Goal: Information Seeking & Learning: Learn about a topic

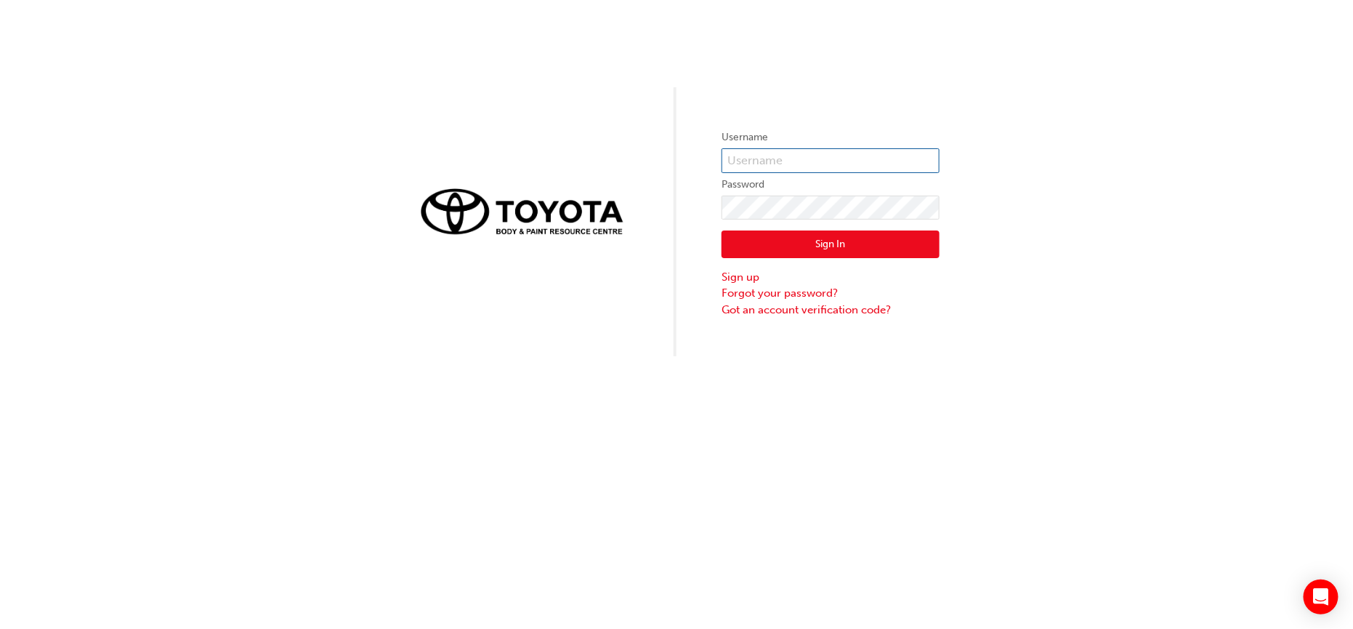
click at [814, 158] on input "text" at bounding box center [831, 160] width 218 height 25
type input "kieran.hiesler"
click button "Sign In" at bounding box center [831, 244] width 218 height 28
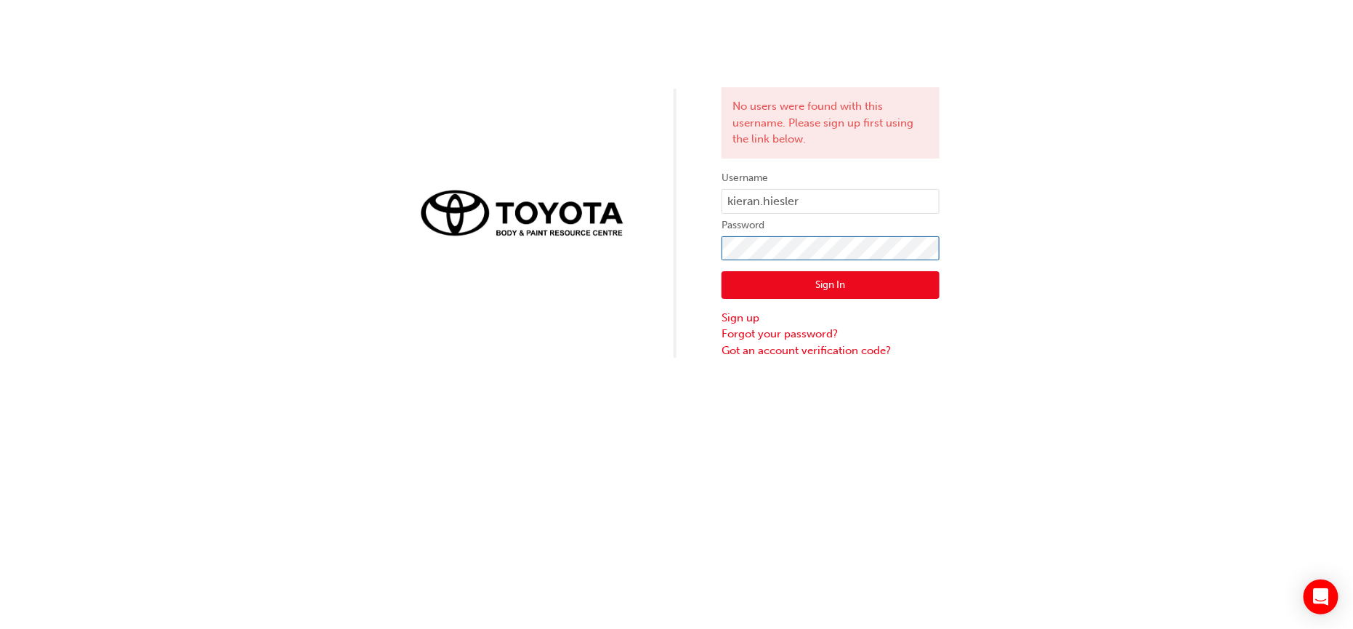
click button "Sign In" at bounding box center [831, 285] width 218 height 28
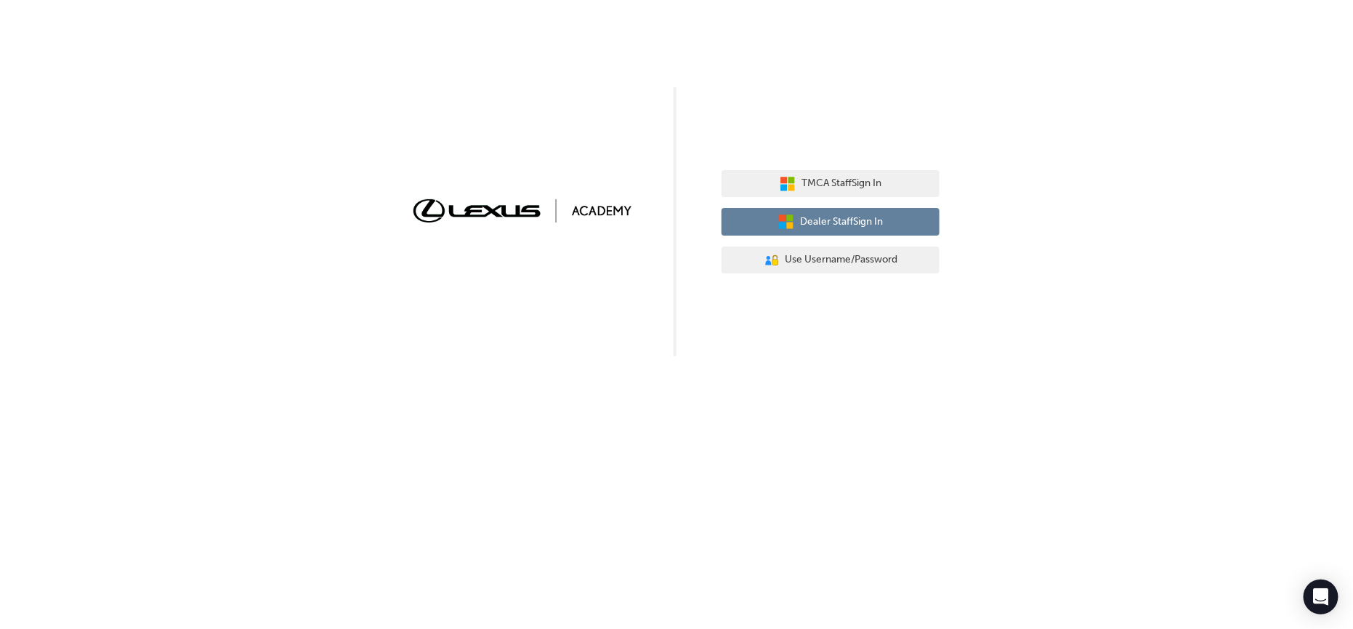
click at [825, 222] on span "Dealer Staff Sign In" at bounding box center [841, 222] width 83 height 17
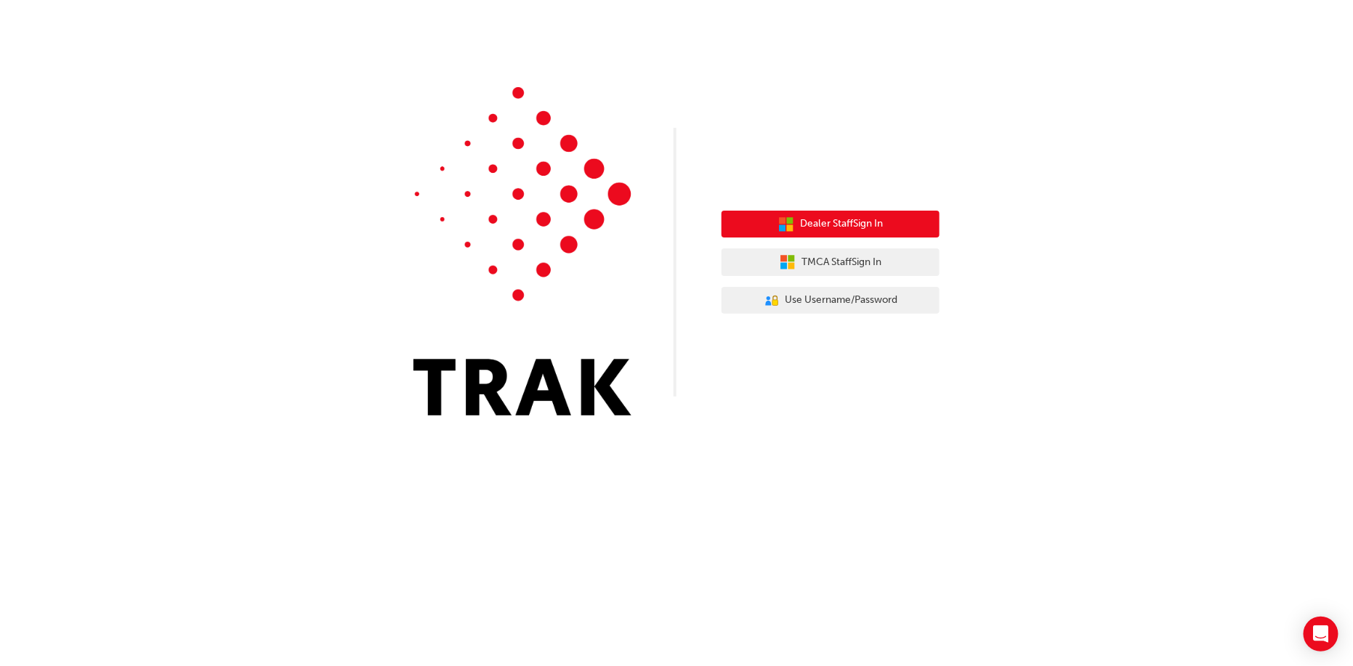
click at [810, 230] on span "Dealer Staff Sign In" at bounding box center [841, 224] width 83 height 17
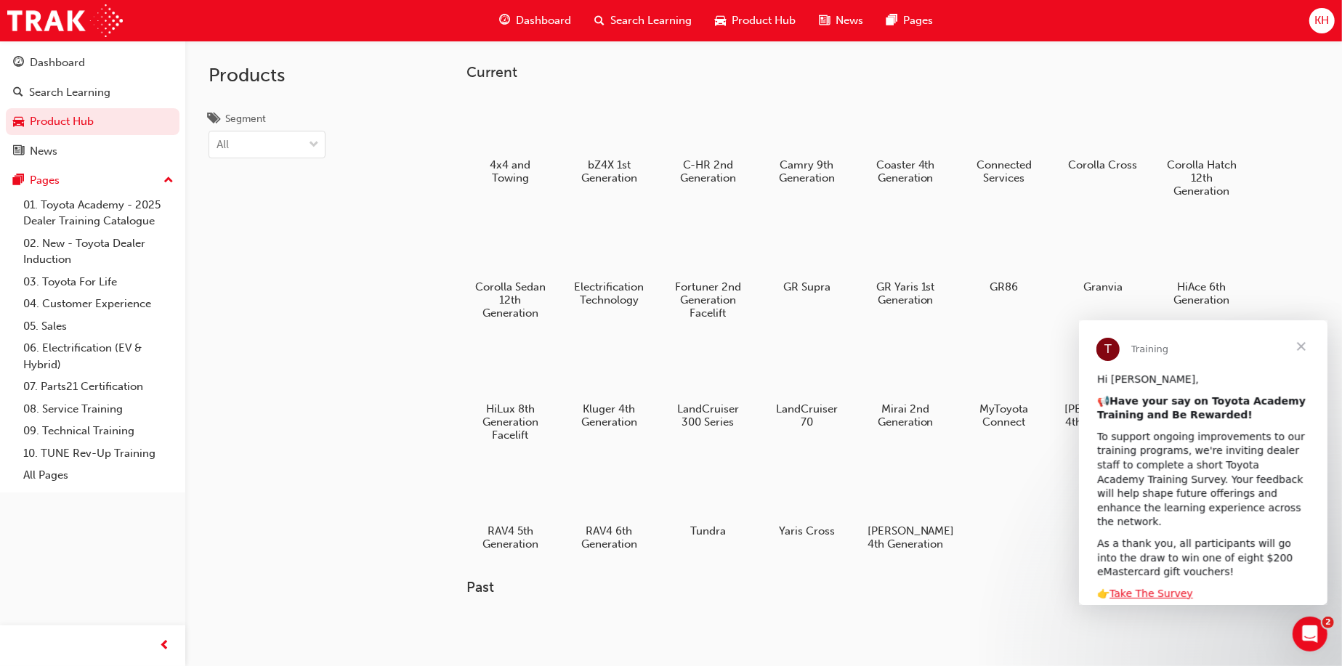
click at [1298, 350] on span "Close" at bounding box center [1300, 346] width 52 height 52
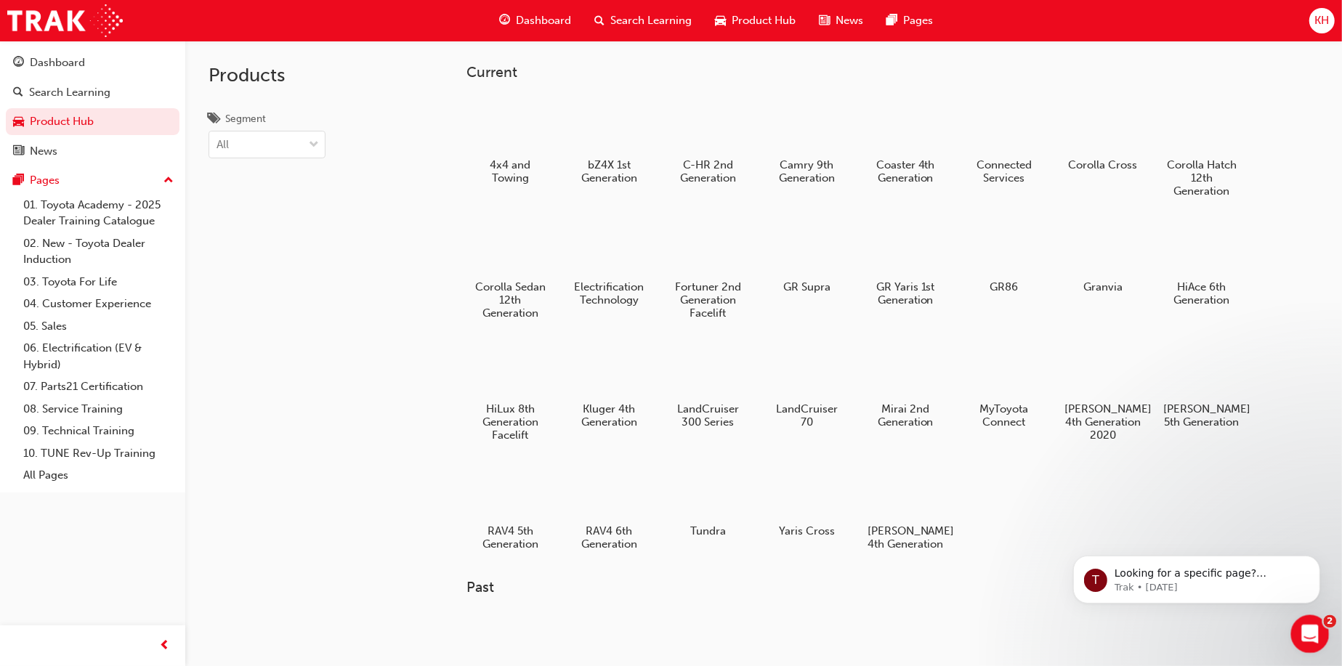
click at [1298, 629] on icon "Open Intercom Messenger" at bounding box center [1308, 633] width 24 height 24
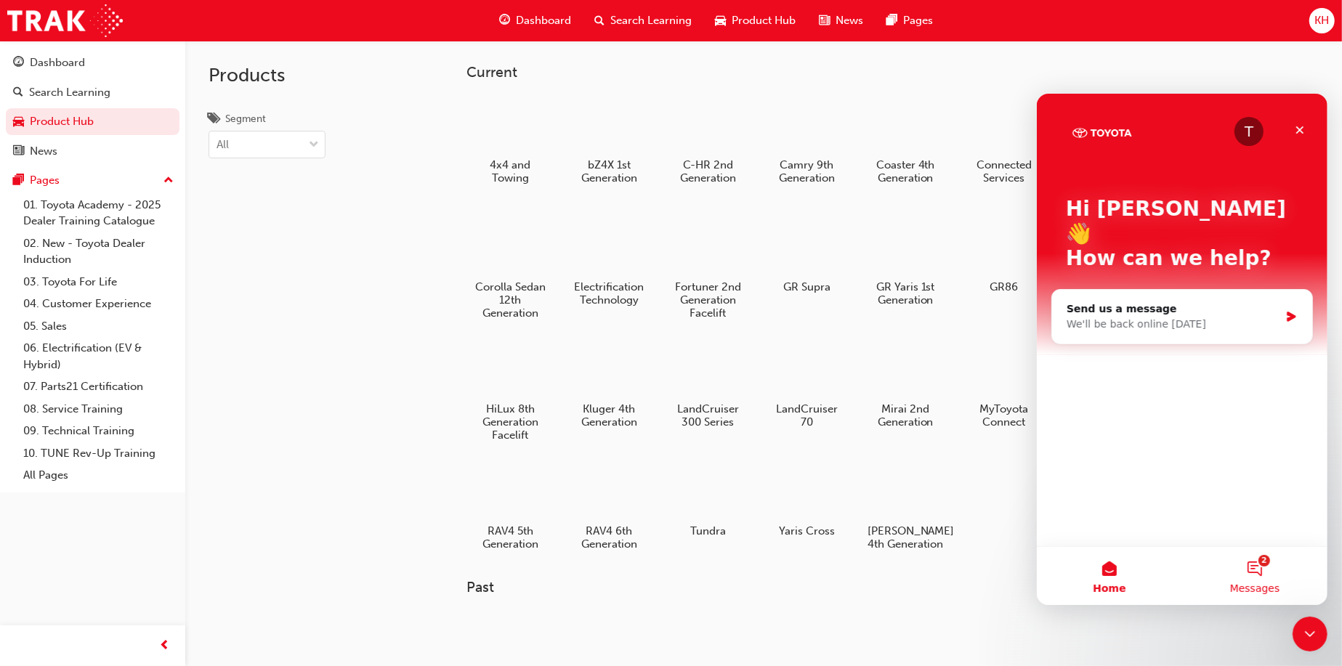
click at [1258, 573] on button "2 Messages" at bounding box center [1253, 575] width 145 height 58
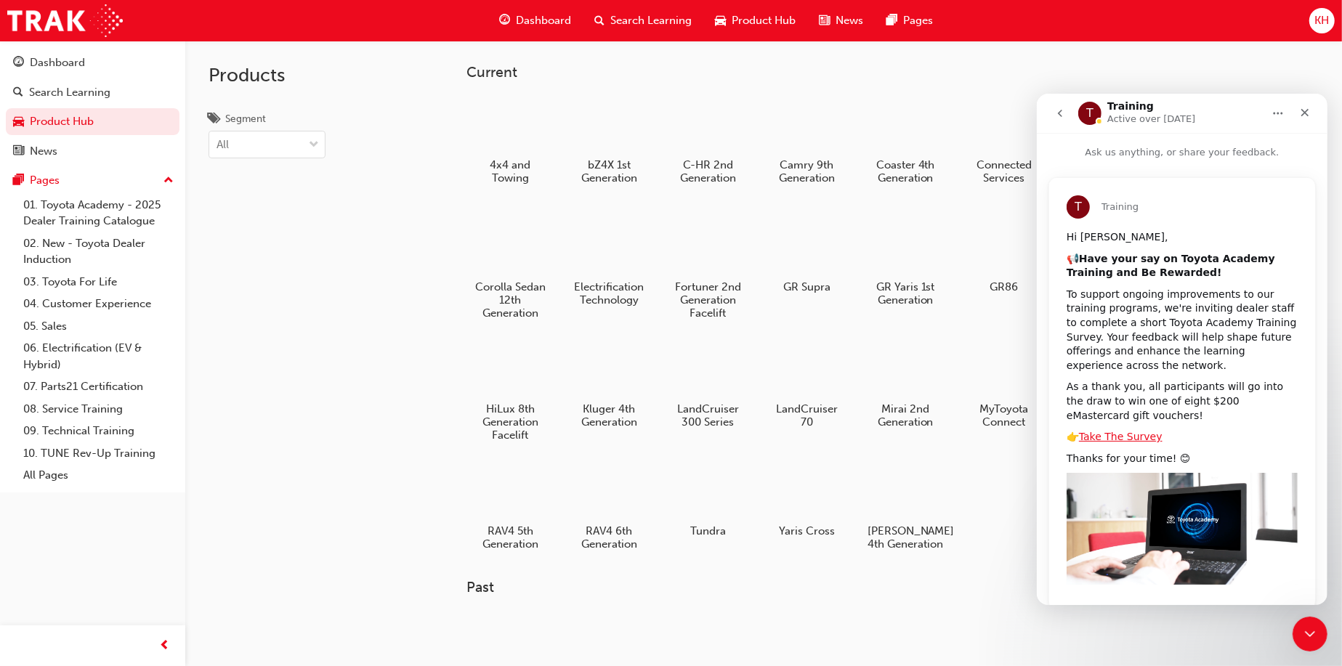
scroll to position [31, 0]
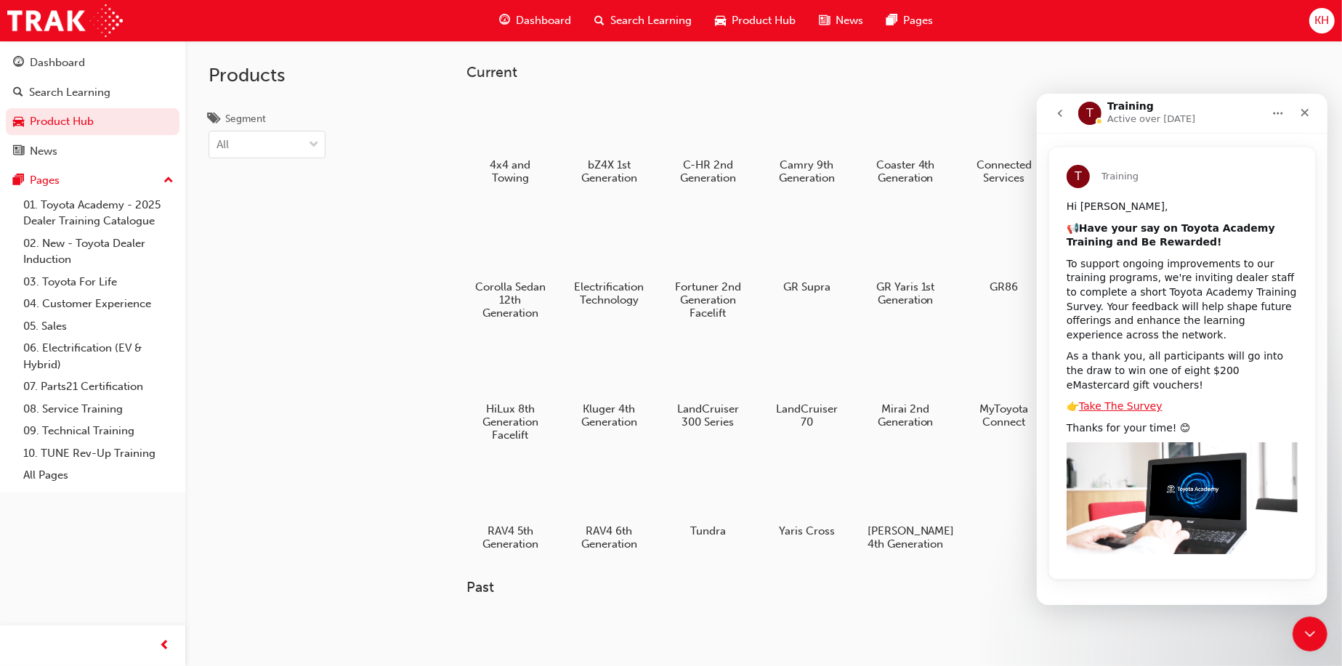
click at [1064, 118] on button "go back" at bounding box center [1060, 113] width 28 height 28
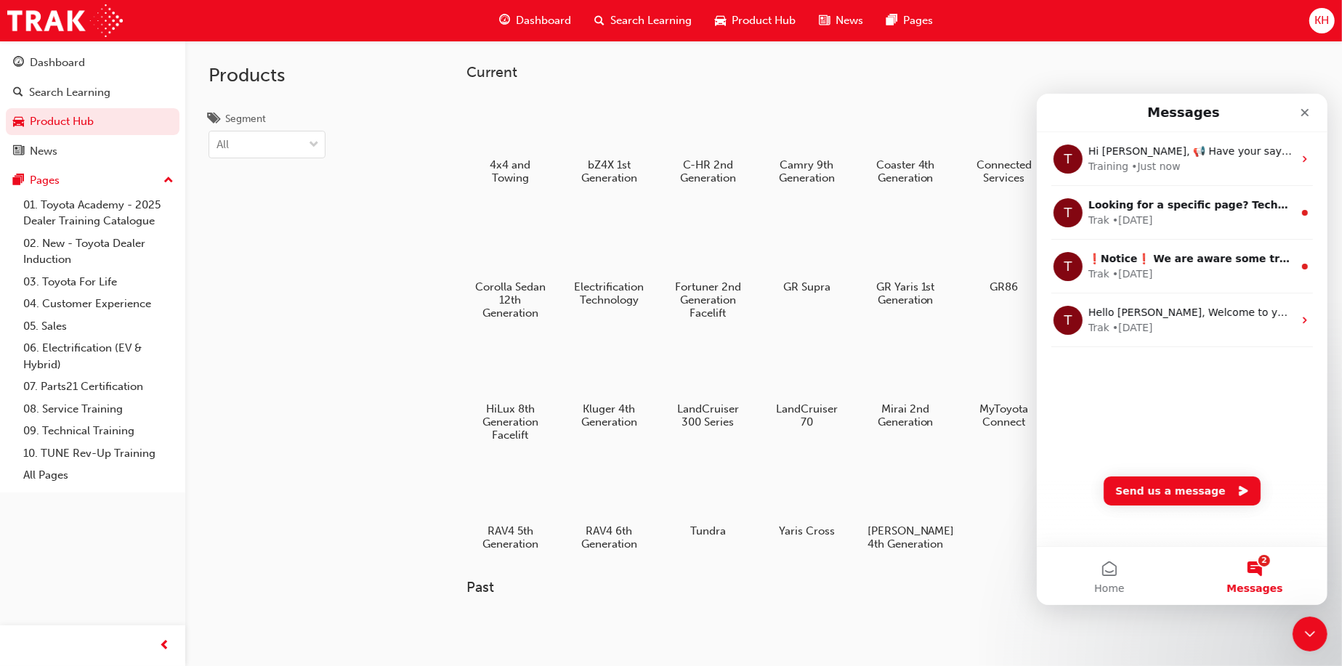
scroll to position [0, 0]
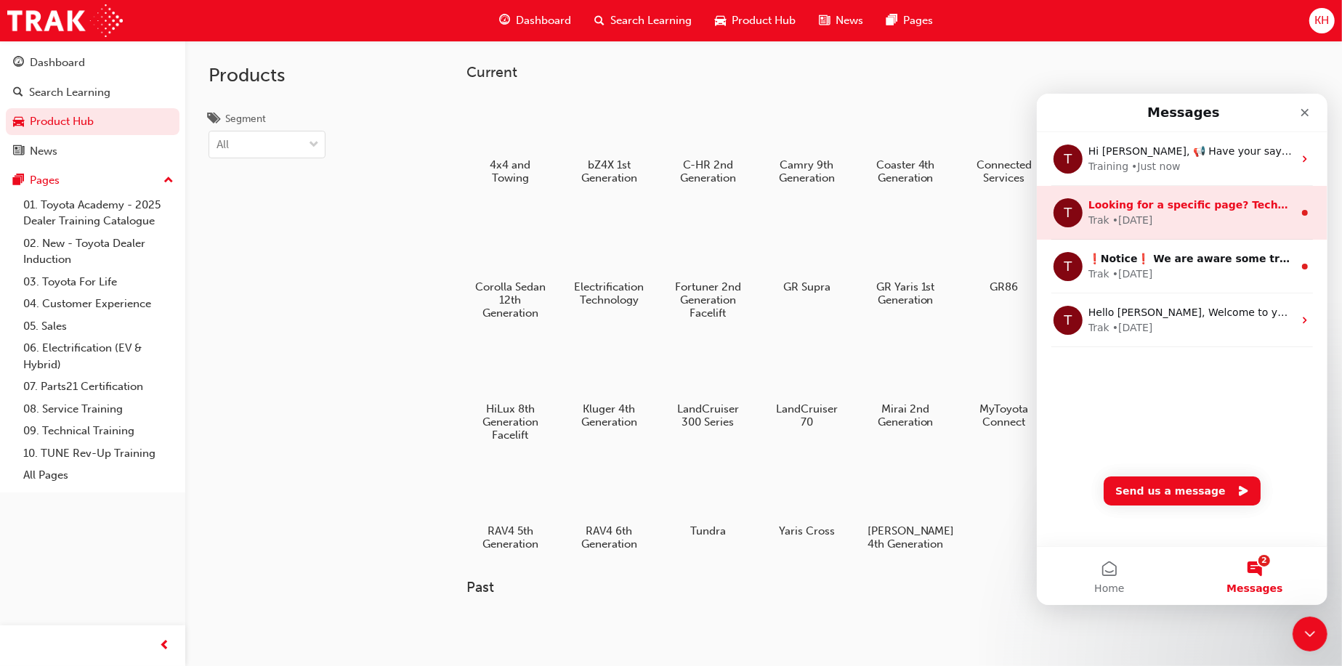
click at [1119, 214] on div "• 6w ago" at bounding box center [1132, 219] width 41 height 15
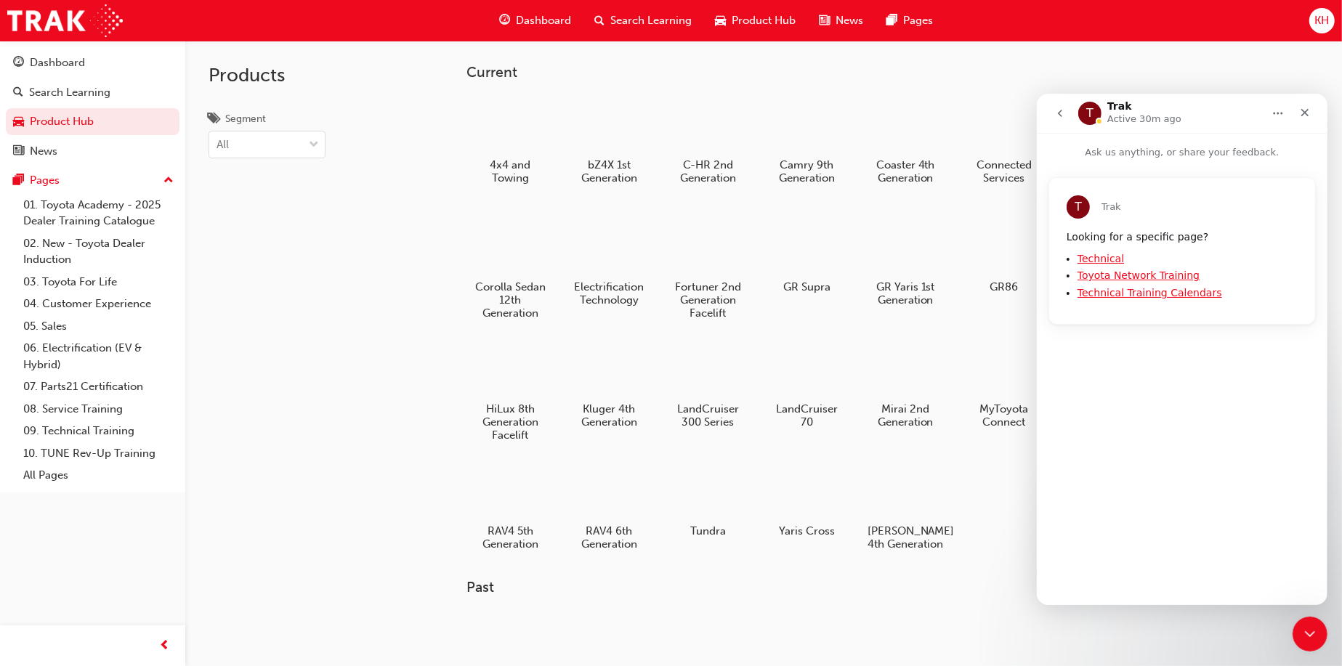
click at [1059, 114] on icon "go back" at bounding box center [1059, 112] width 4 height 7
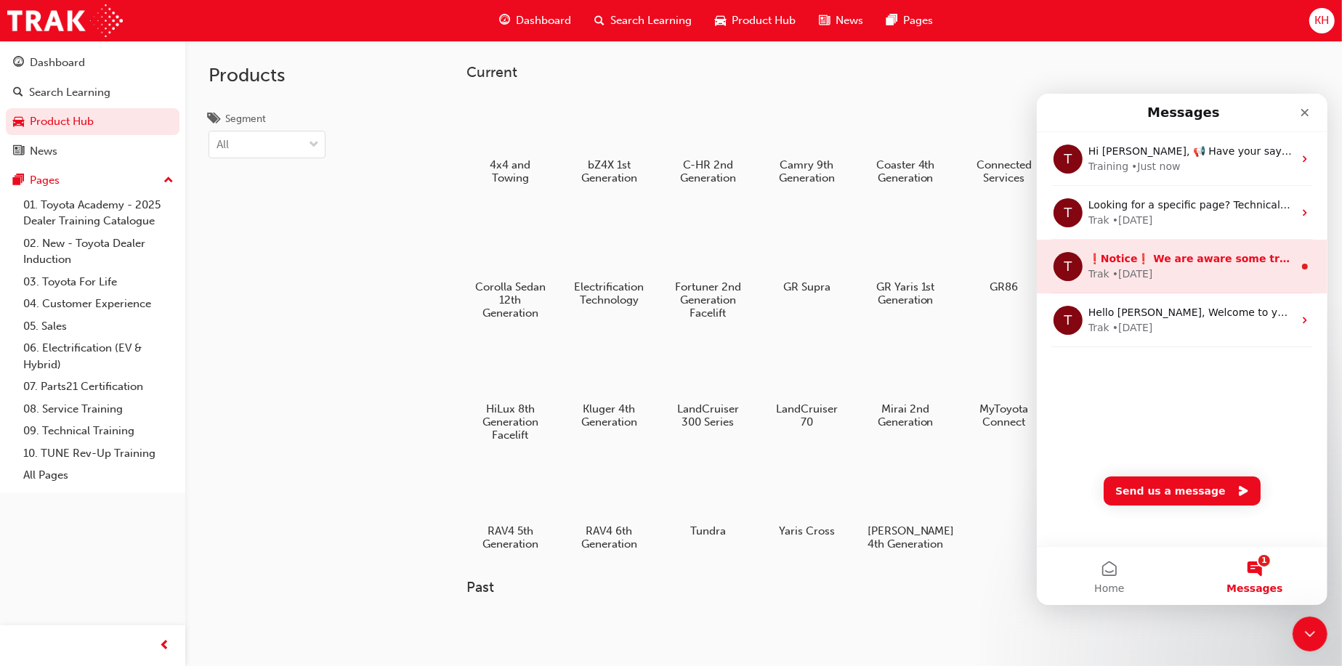
click at [1115, 269] on div "• 89w ago" at bounding box center [1132, 273] width 41 height 15
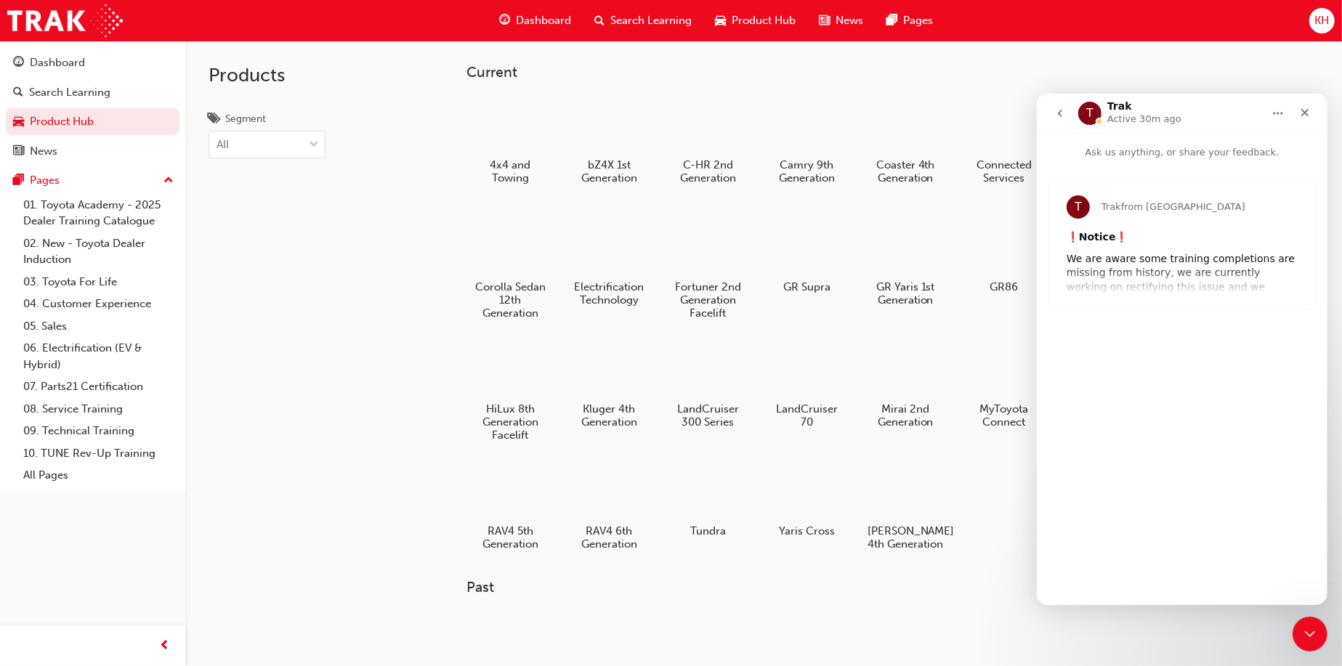
click at [1062, 108] on icon "go back" at bounding box center [1060, 113] width 12 height 12
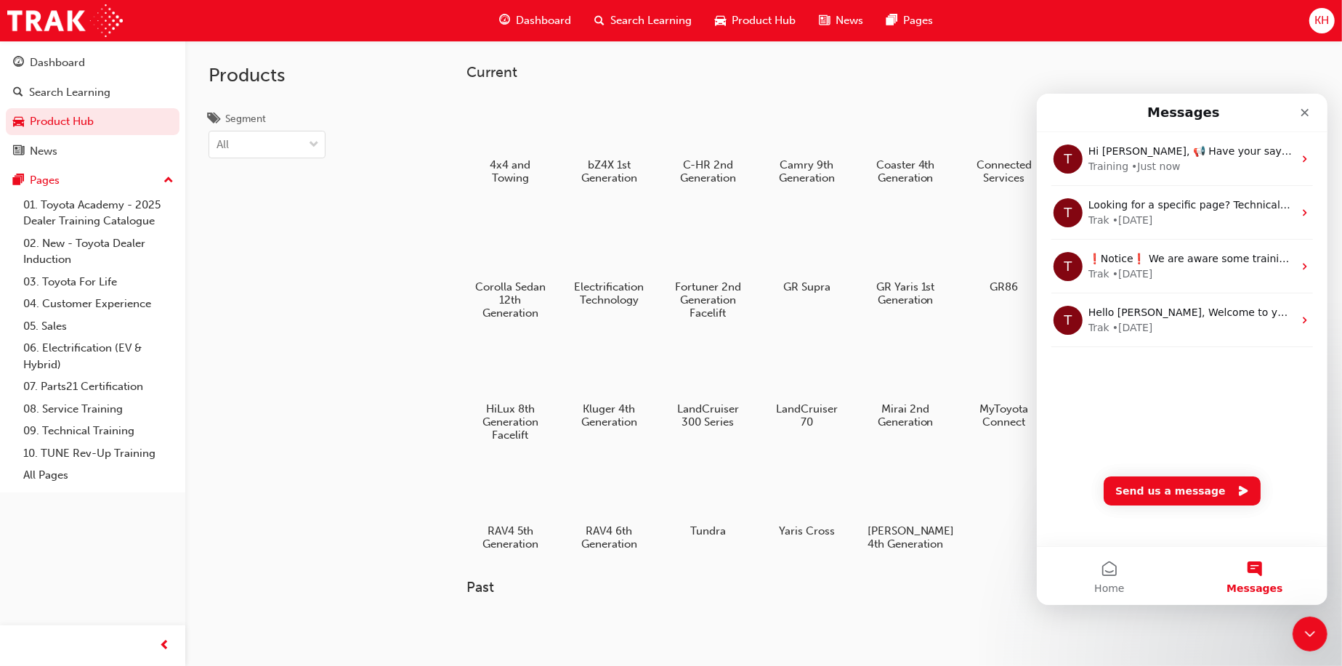
click at [1312, 26] on div "KH" at bounding box center [1321, 20] width 25 height 25
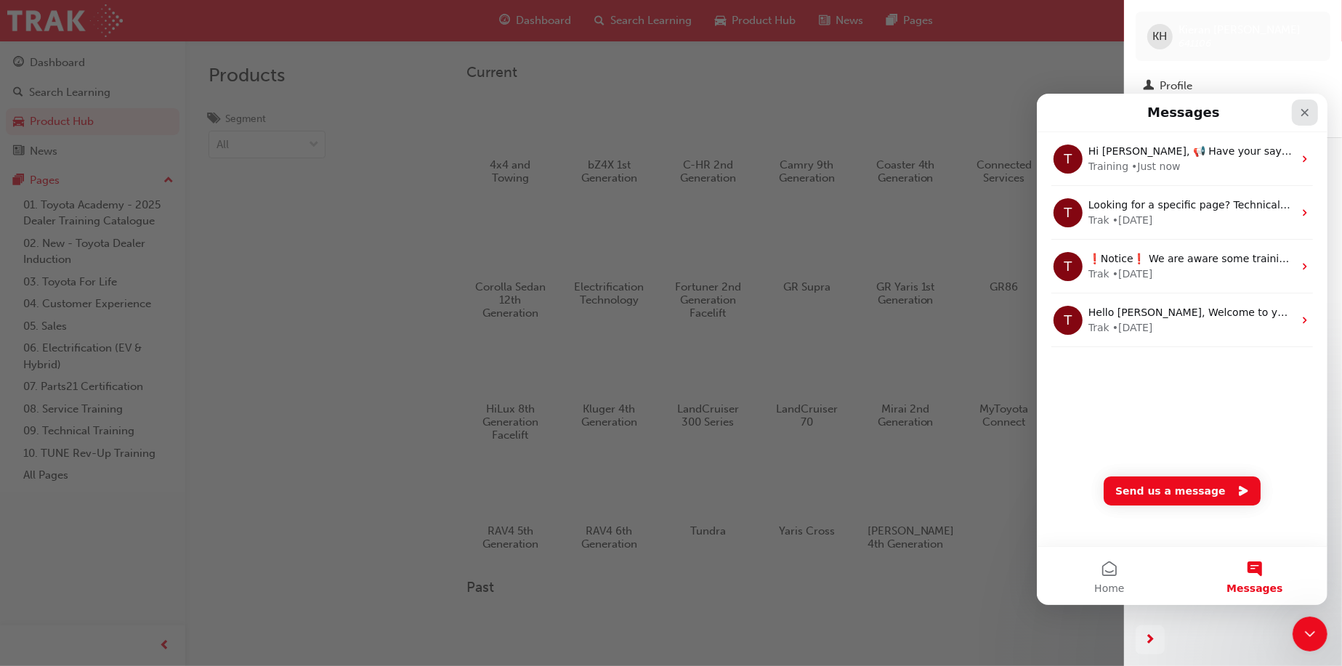
click at [1302, 115] on icon "Close" at bounding box center [1304, 112] width 12 height 12
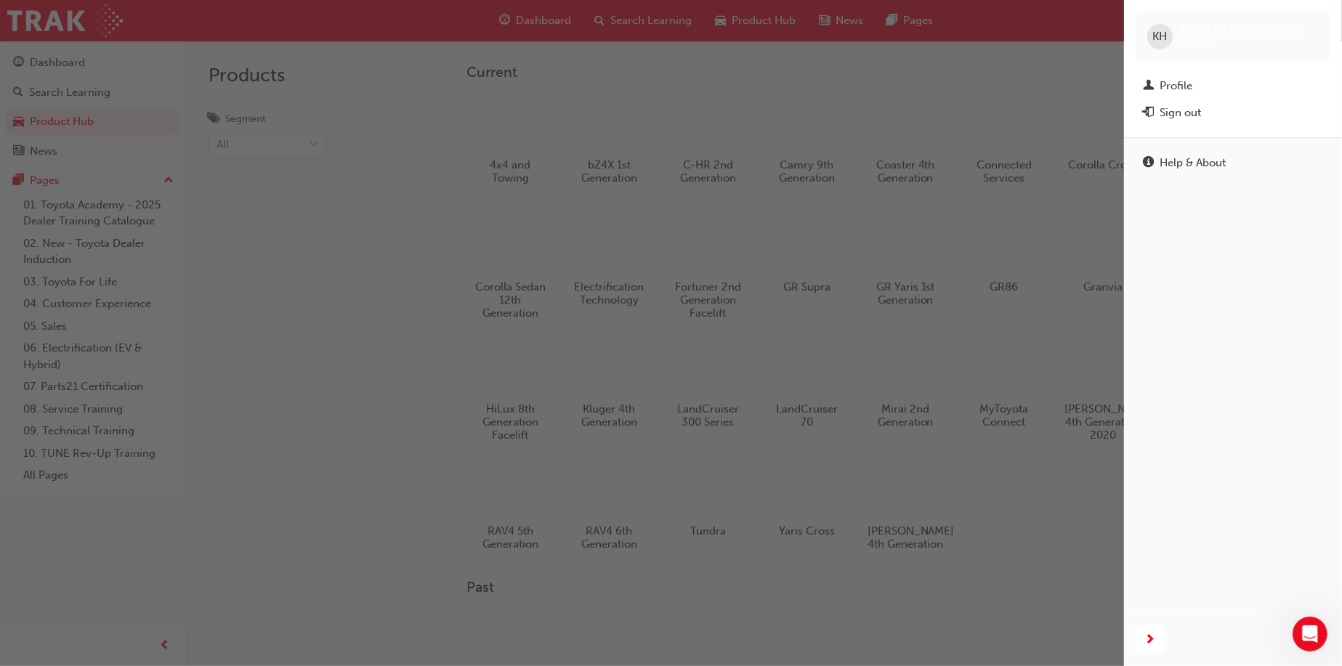
drag, startPoint x: 1306, startPoint y: 0, endPoint x: 265, endPoint y: 251, distance: 1070.3
click at [265, 251] on div "button" at bounding box center [562, 333] width 1124 height 666
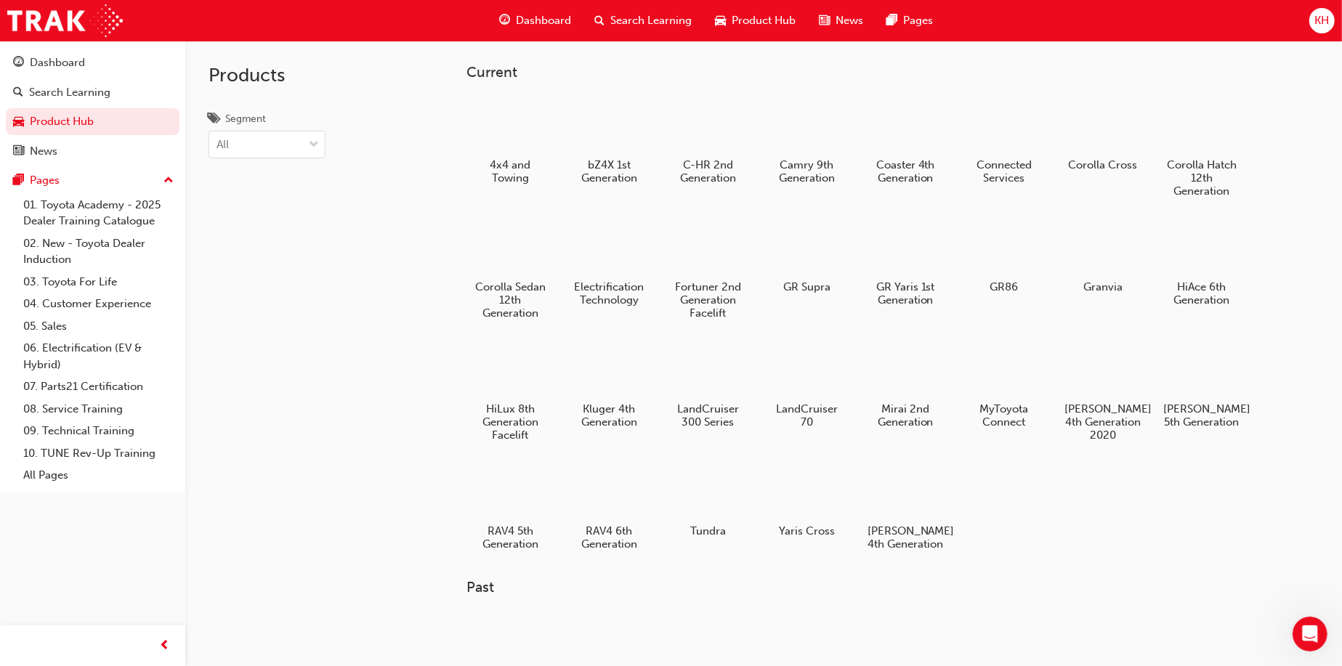
drag, startPoint x: 170, startPoint y: 1, endPoint x: 373, endPoint y: 158, distance: 256.9
click at [349, 231] on div "Products Segment All" at bounding box center [300, 374] width 231 height 666
drag, startPoint x: 259, startPoint y: 1, endPoint x: 437, endPoint y: 373, distance: 413.1
click at [48, 76] on link "Dashboard" at bounding box center [93, 62] width 174 height 27
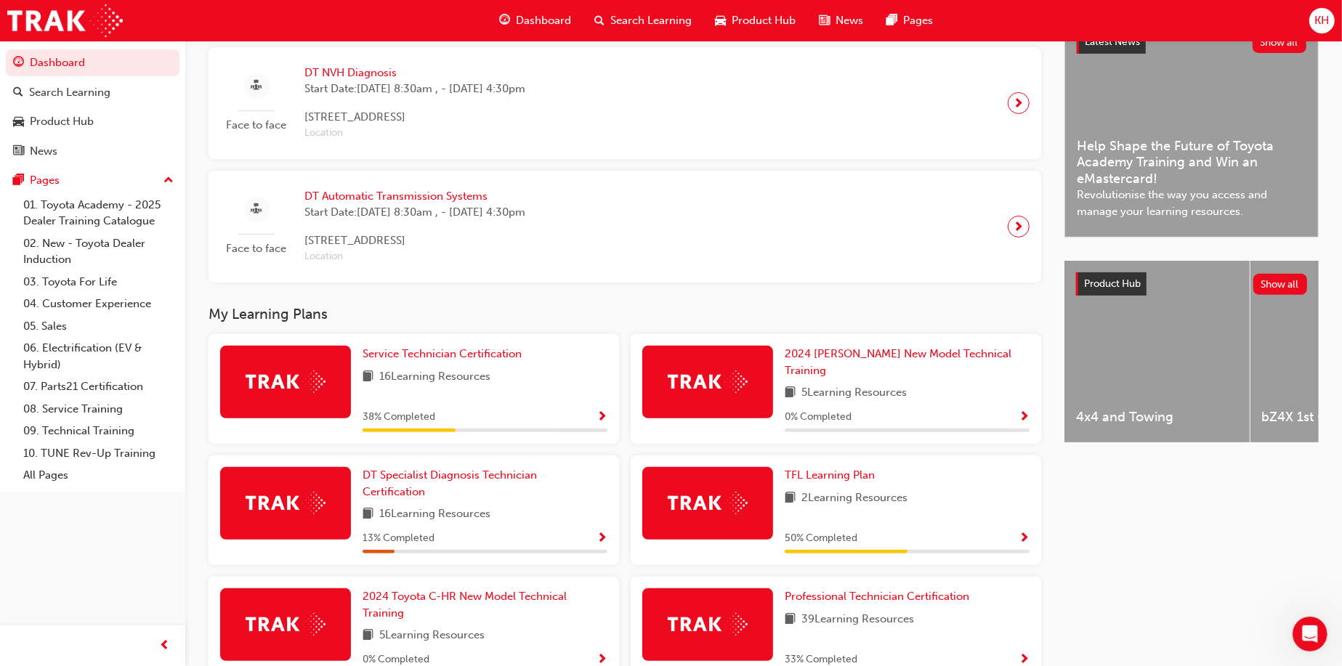
scroll to position [363, 0]
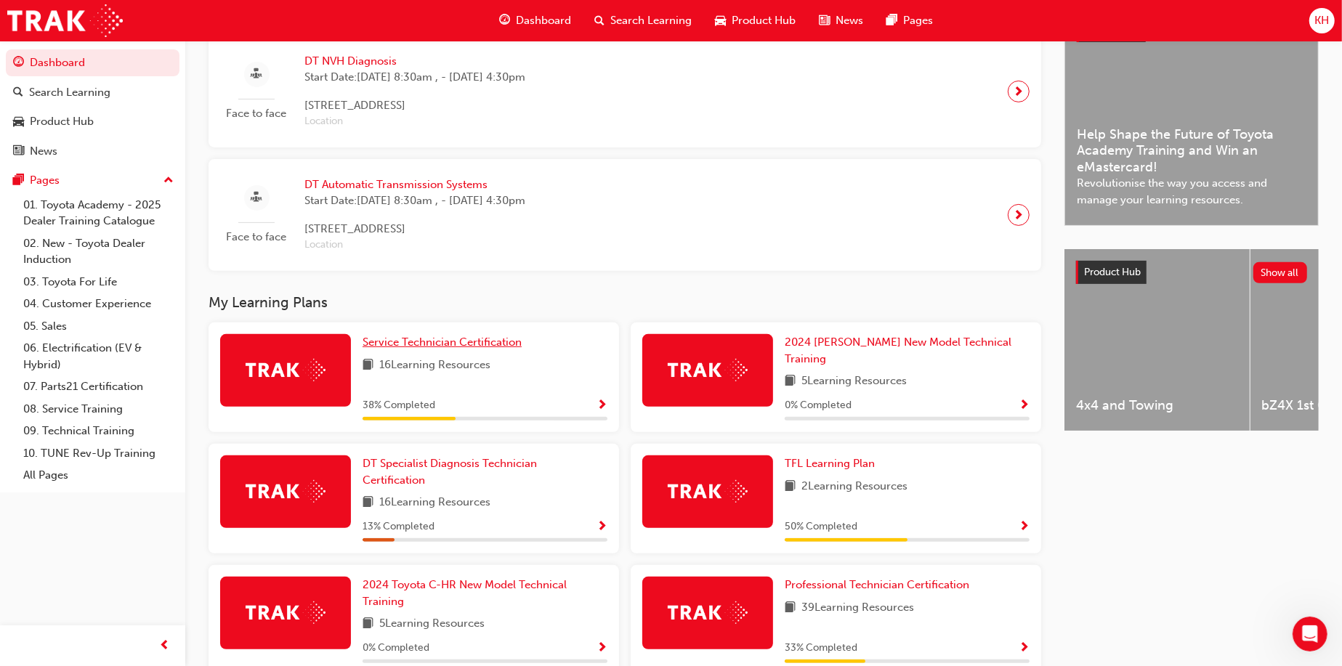
click at [443, 349] on span "Service Technician Certification" at bounding box center [442, 342] width 159 height 13
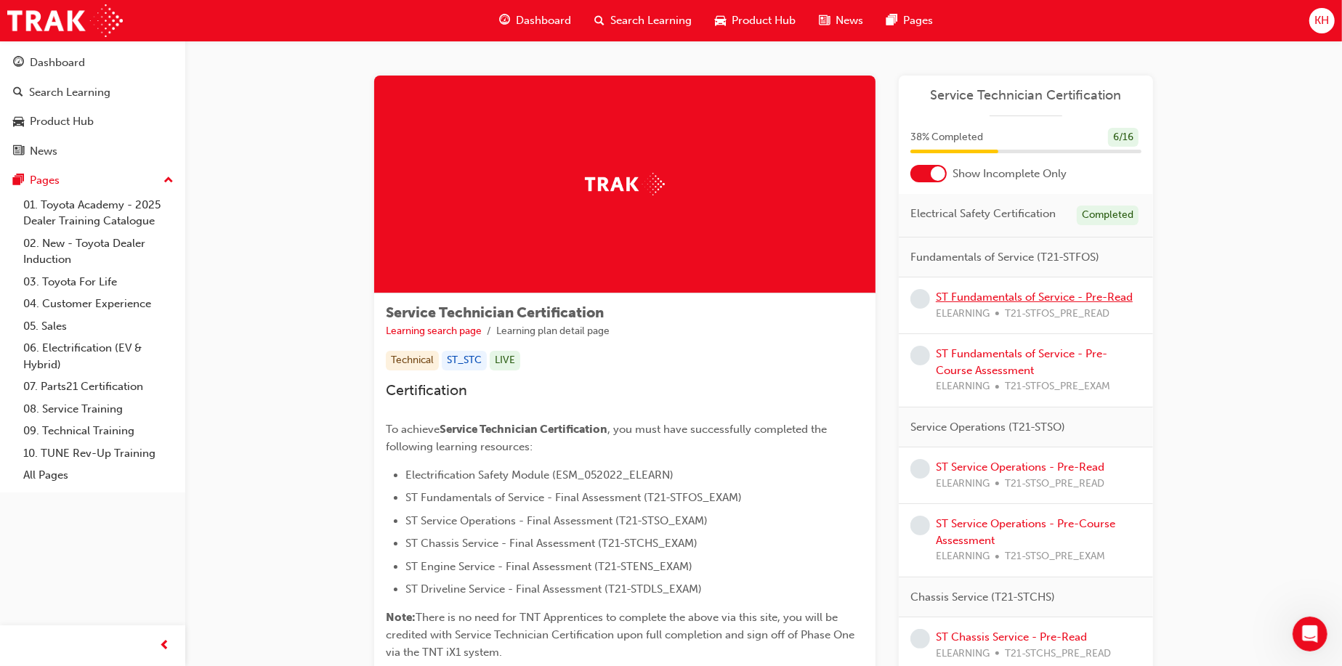
click at [990, 291] on link "ST Fundamentals of Service - Pre-Read" at bounding box center [1034, 297] width 197 height 13
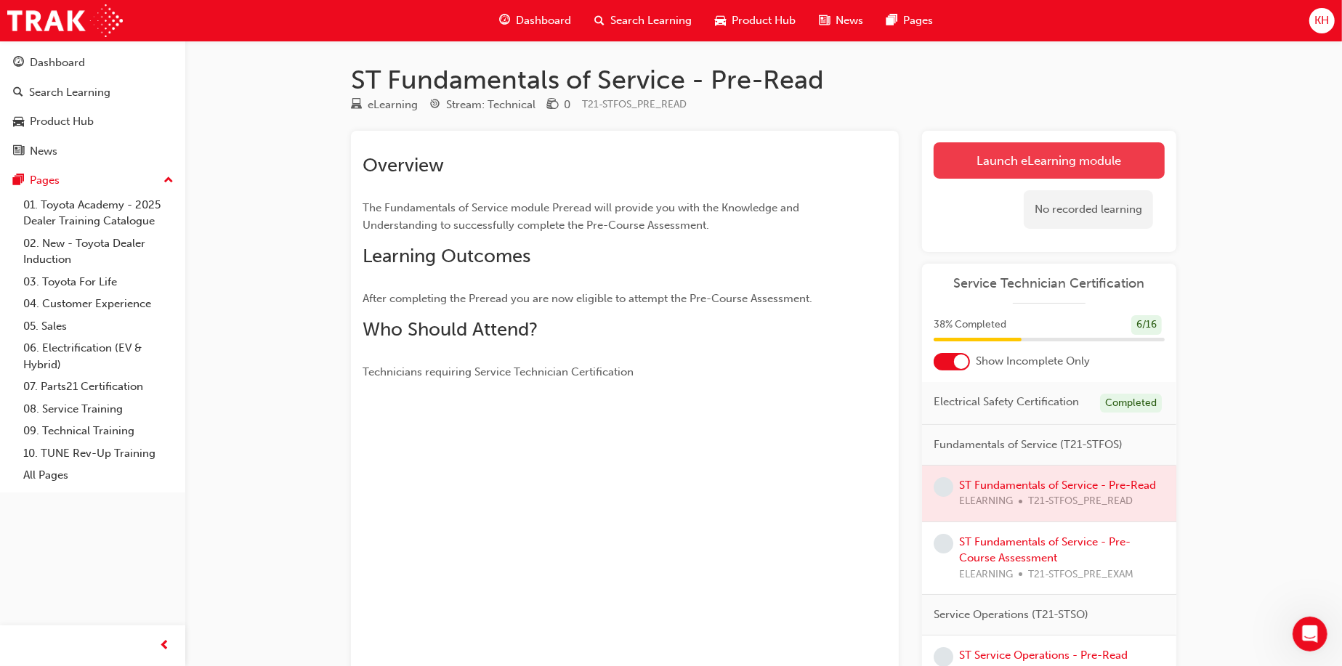
click at [1010, 175] on link "Launch eLearning module" at bounding box center [1049, 160] width 231 height 36
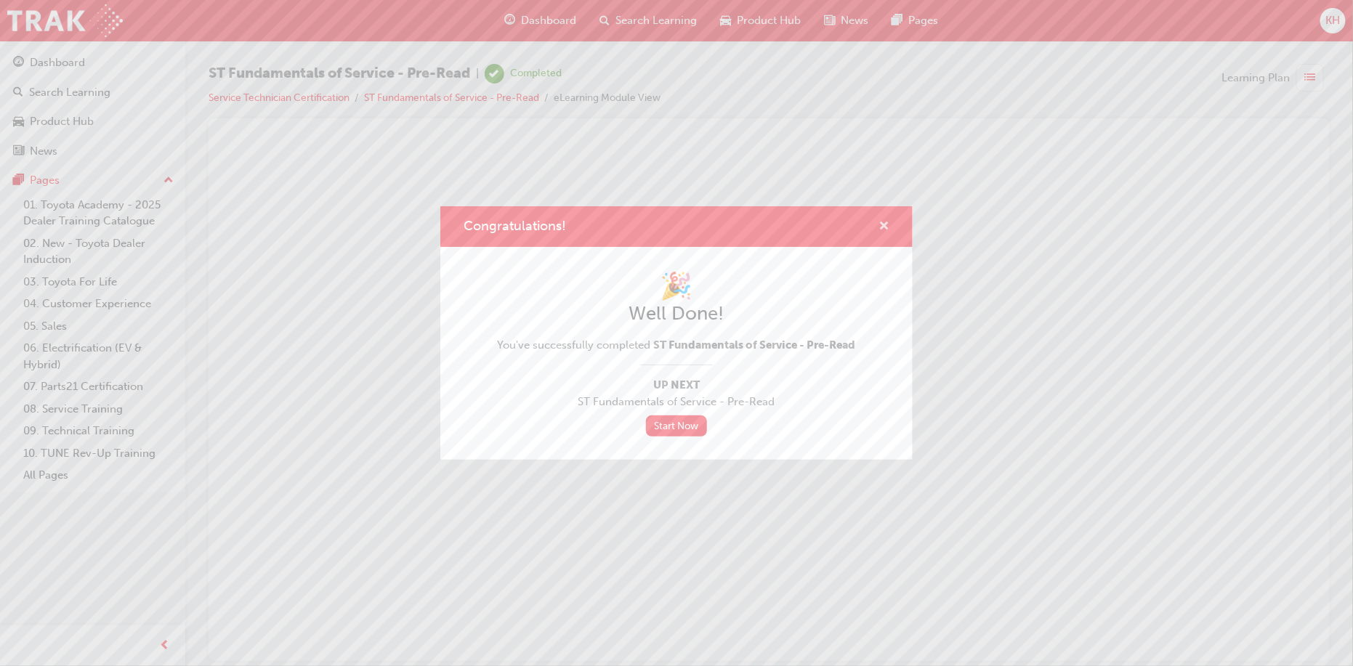
click at [886, 229] on span "cross-icon" at bounding box center [883, 227] width 11 height 13
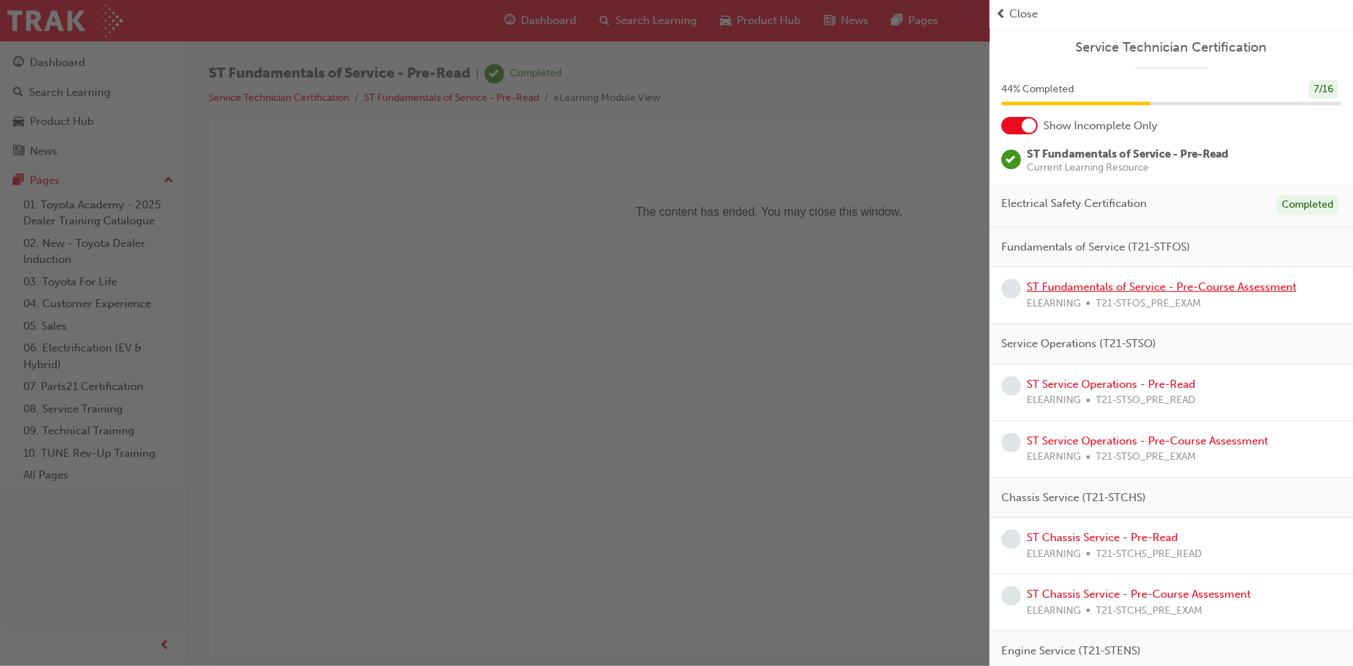
click at [1122, 286] on link "ST Fundamentals of Service - Pre-Course Assessment" at bounding box center [1162, 286] width 270 height 13
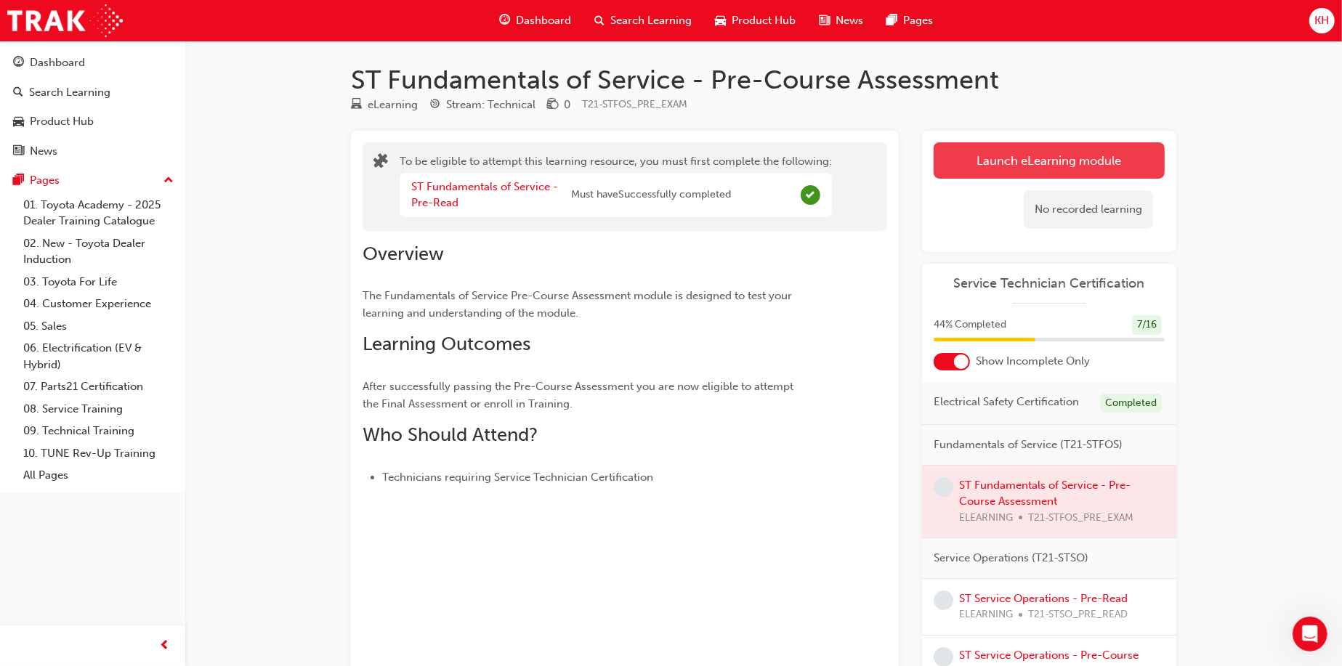
click at [985, 155] on button "Launch eLearning module" at bounding box center [1049, 160] width 231 height 36
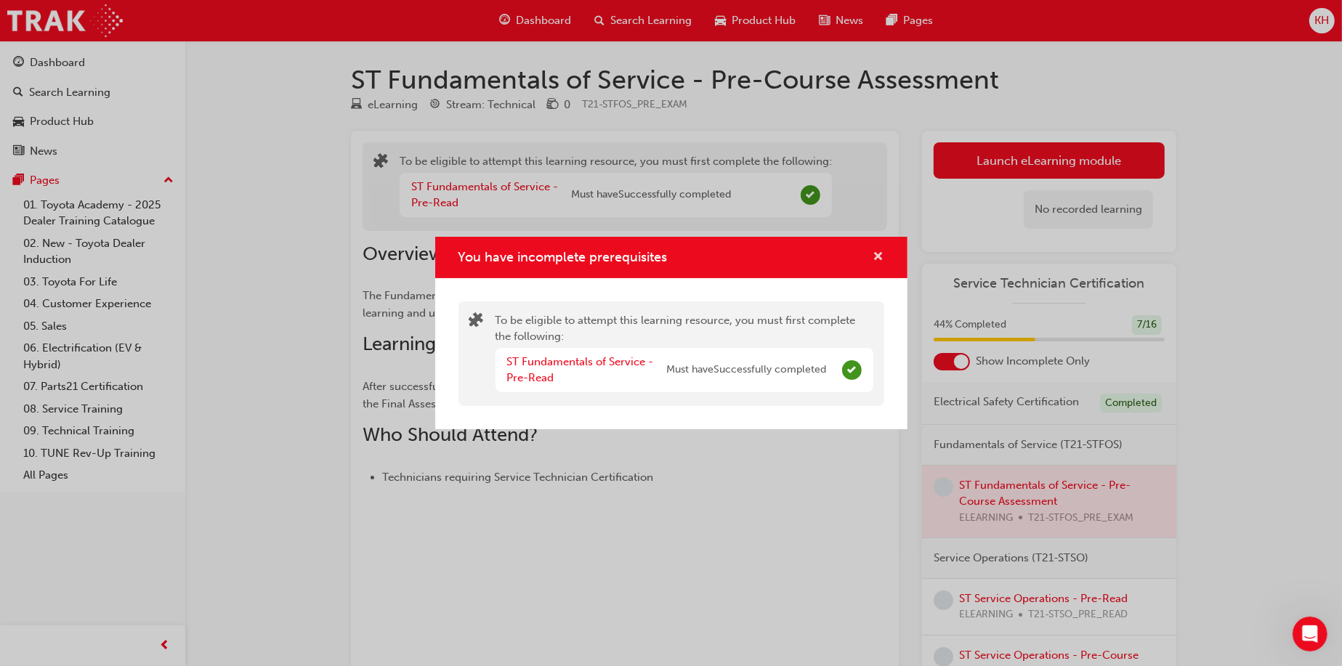
click at [873, 256] on span "cross-icon" at bounding box center [878, 257] width 11 height 13
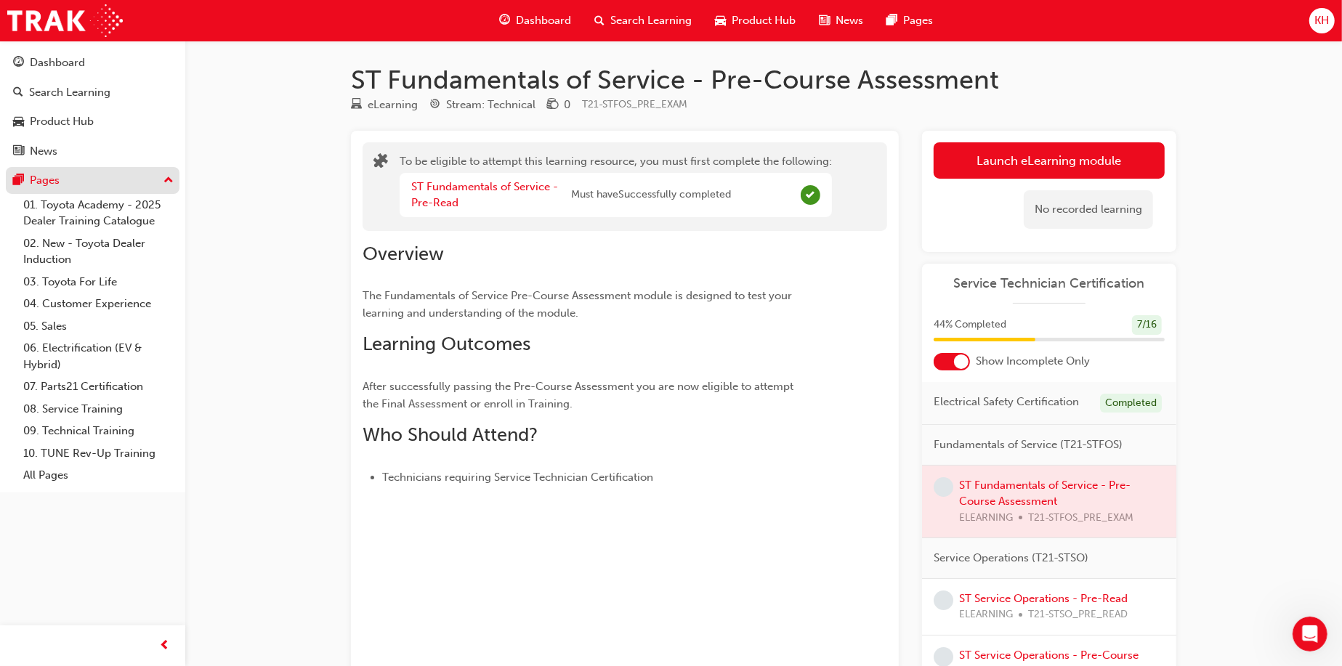
click at [93, 178] on div "Pages" at bounding box center [92, 180] width 159 height 18
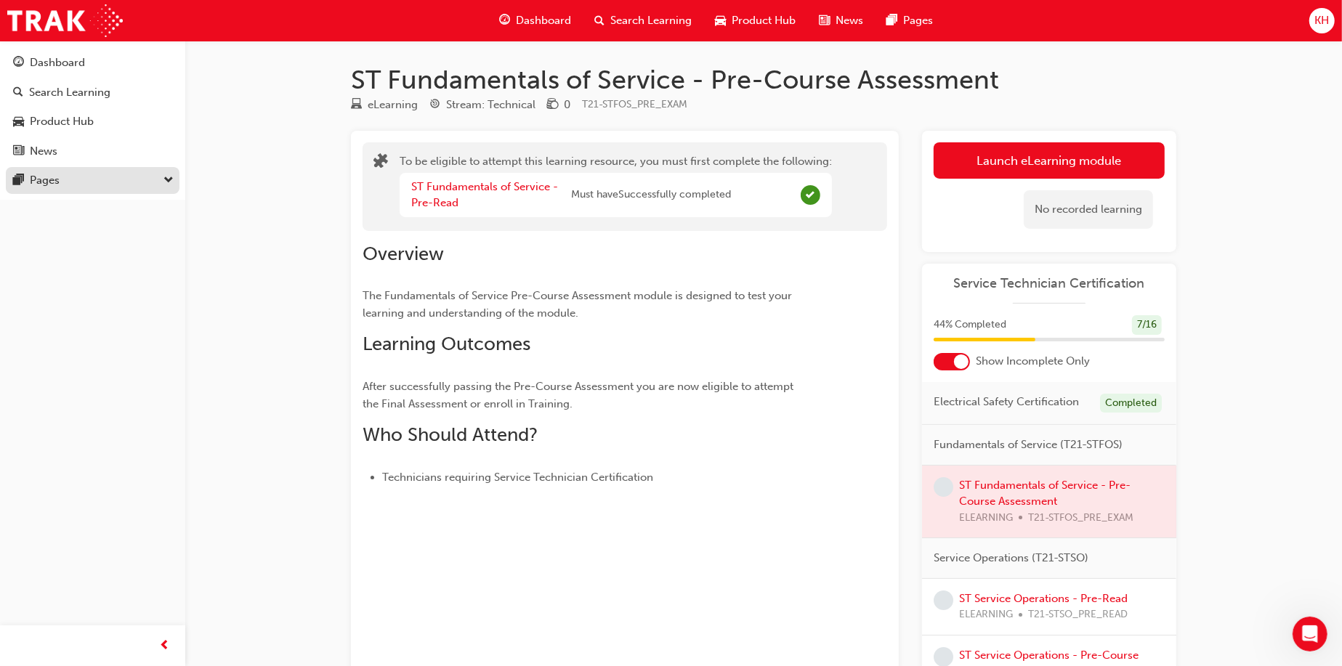
click at [86, 190] on button "Pages" at bounding box center [93, 180] width 174 height 27
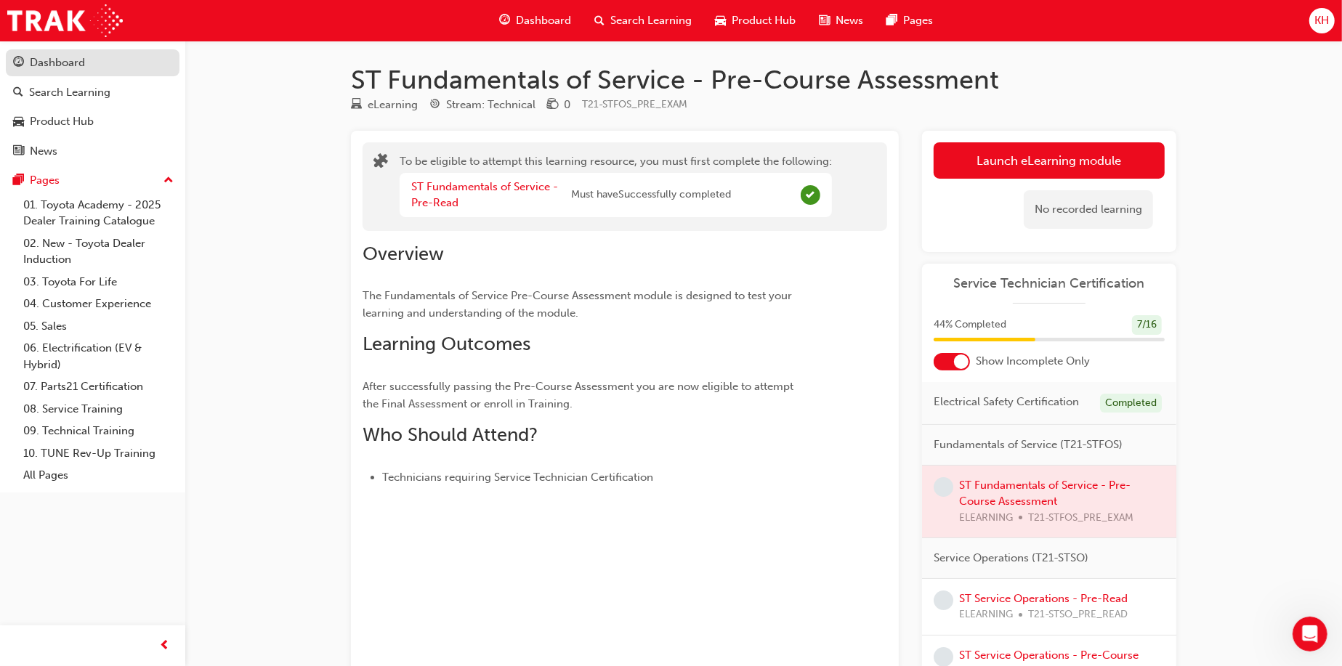
click at [52, 58] on div "Dashboard" at bounding box center [57, 62] width 55 height 17
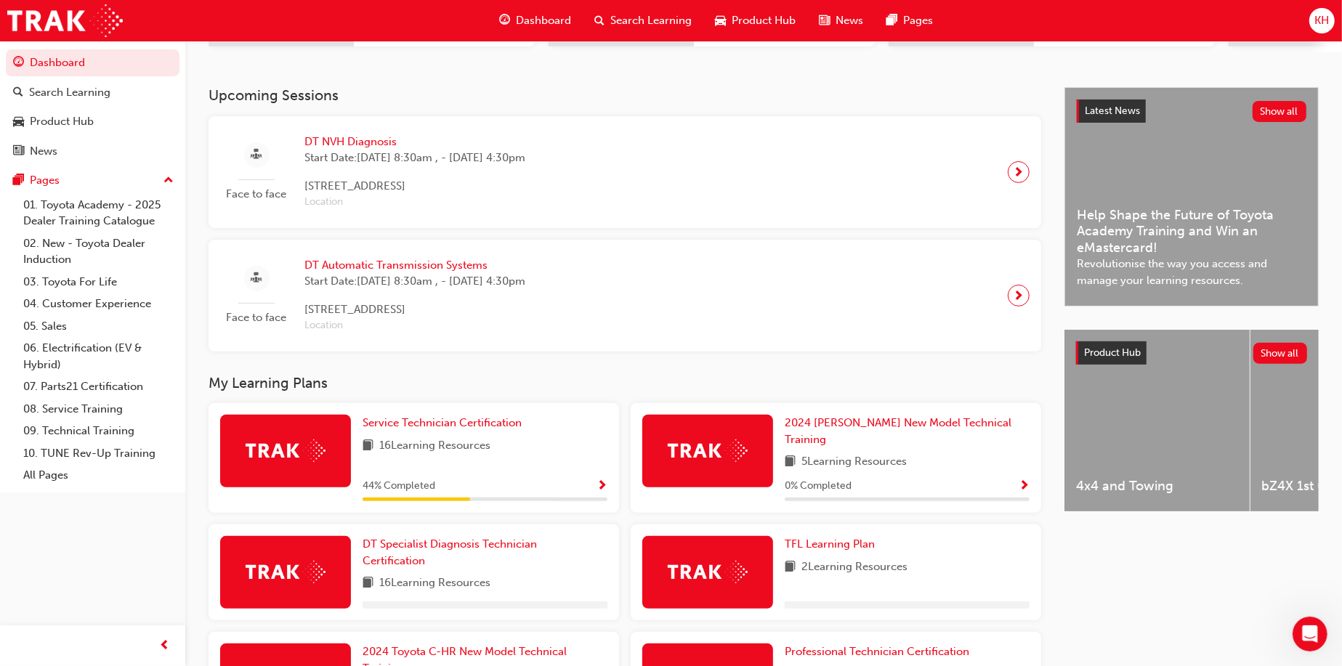
scroll to position [291, 0]
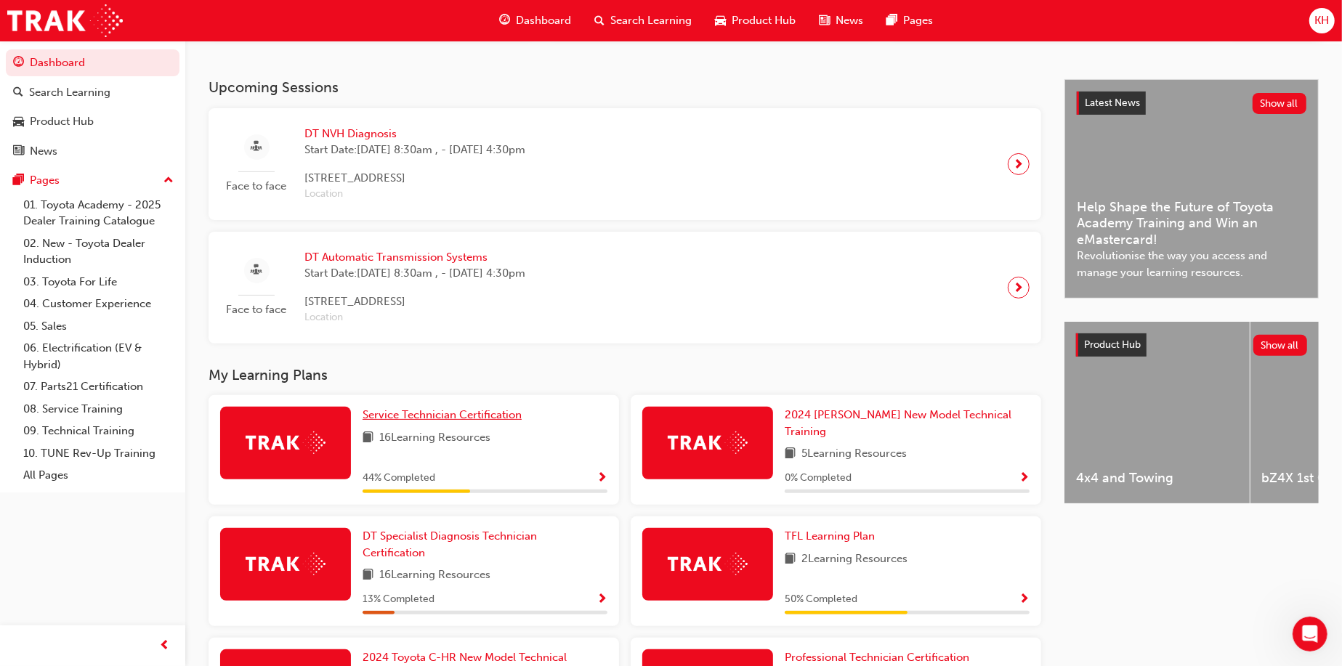
click at [424, 416] on span "Service Technician Certification" at bounding box center [442, 414] width 159 height 13
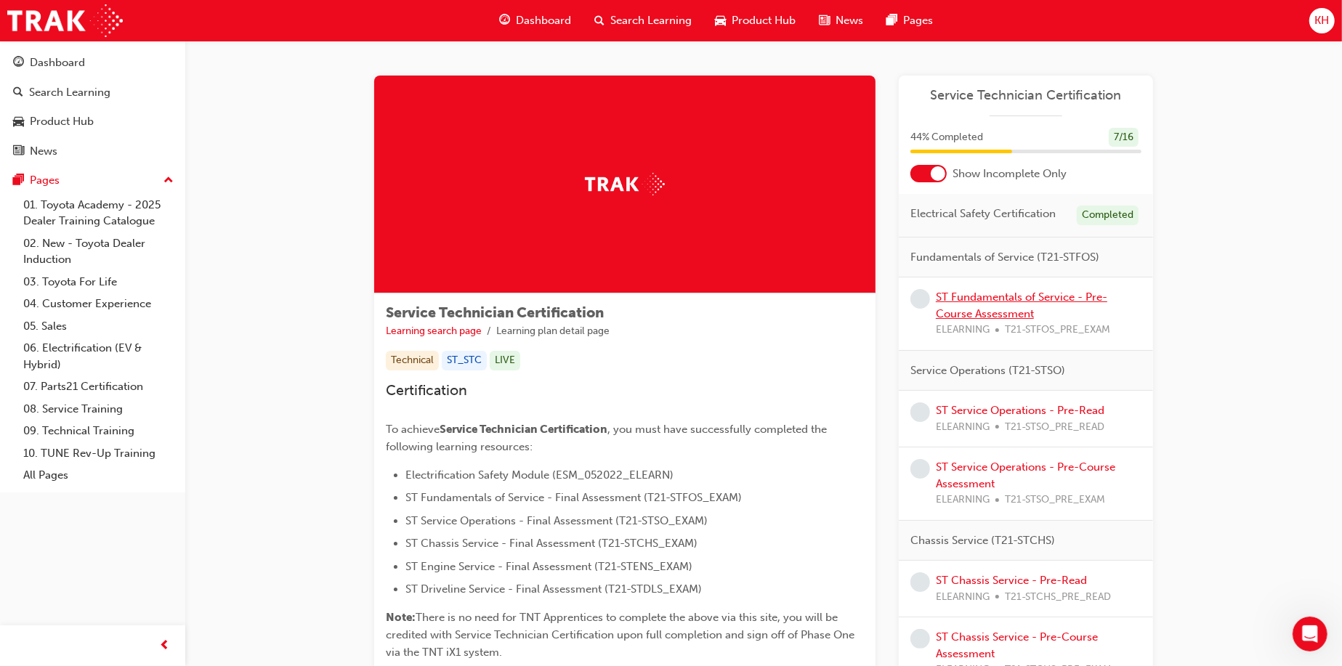
click at [1003, 307] on link "ST Fundamentals of Service - Pre-Course Assessment" at bounding box center [1021, 306] width 171 height 30
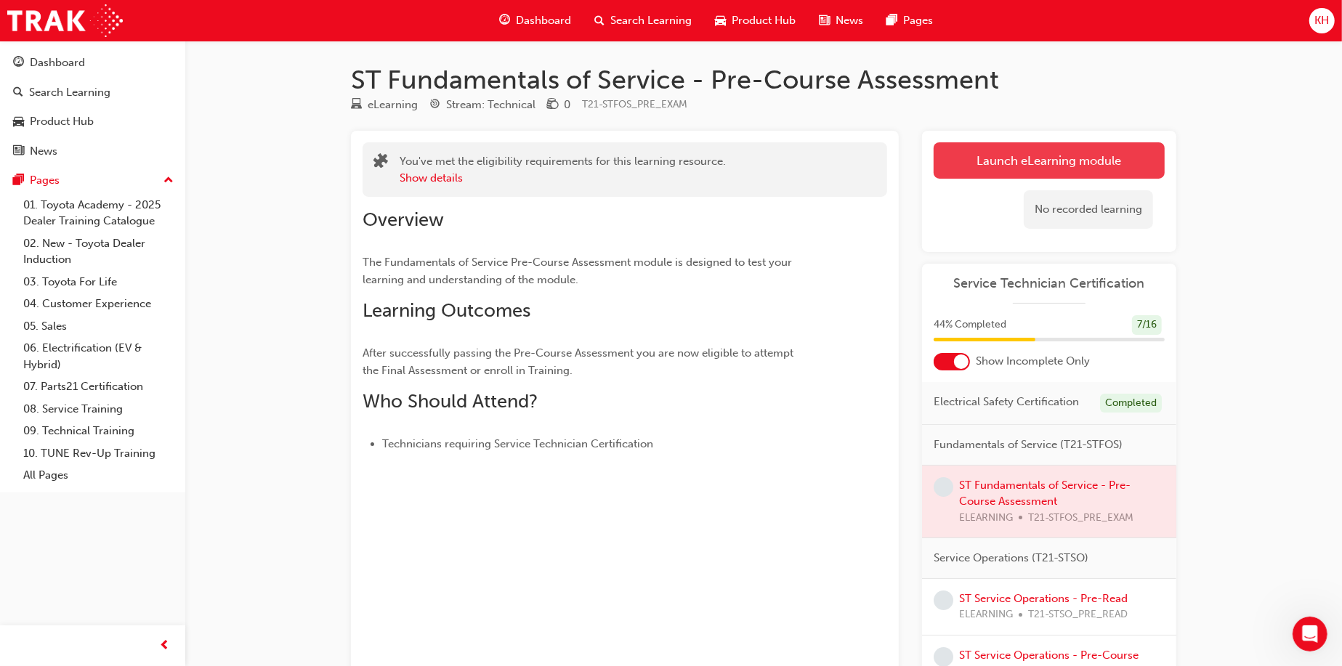
click at [997, 163] on link "Launch eLearning module" at bounding box center [1049, 160] width 231 height 36
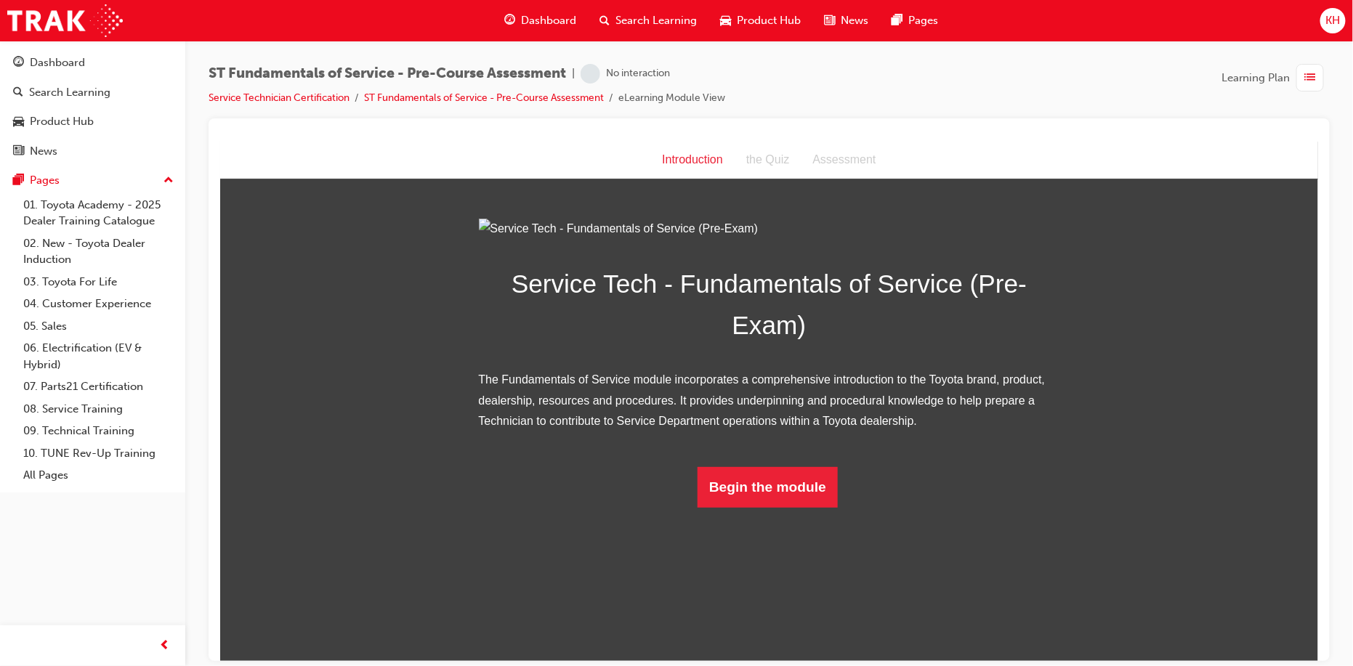
scroll to position [7, 0]
click at [786, 507] on button "Begin the module" at bounding box center [767, 486] width 140 height 41
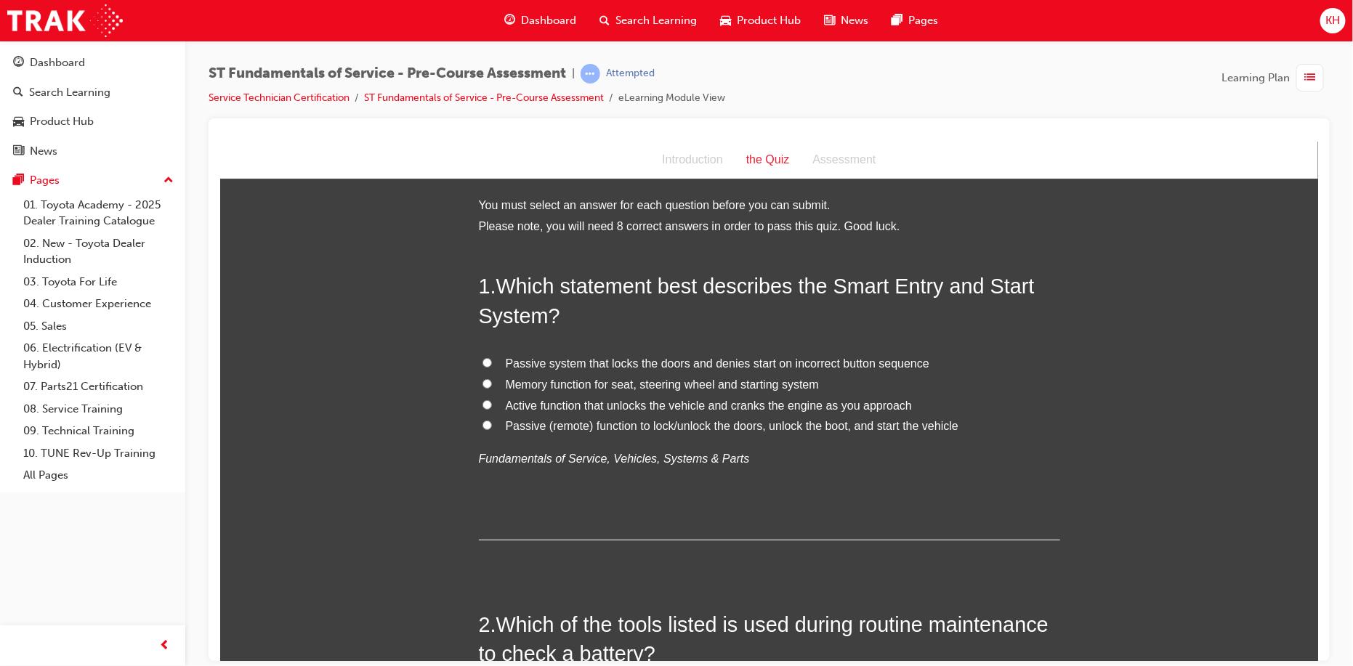
click at [482, 424] on input "Passive (remote) function to lock/unlock the doors, unlock the boot, and start …" at bounding box center [486, 424] width 9 height 9
radio input "true"
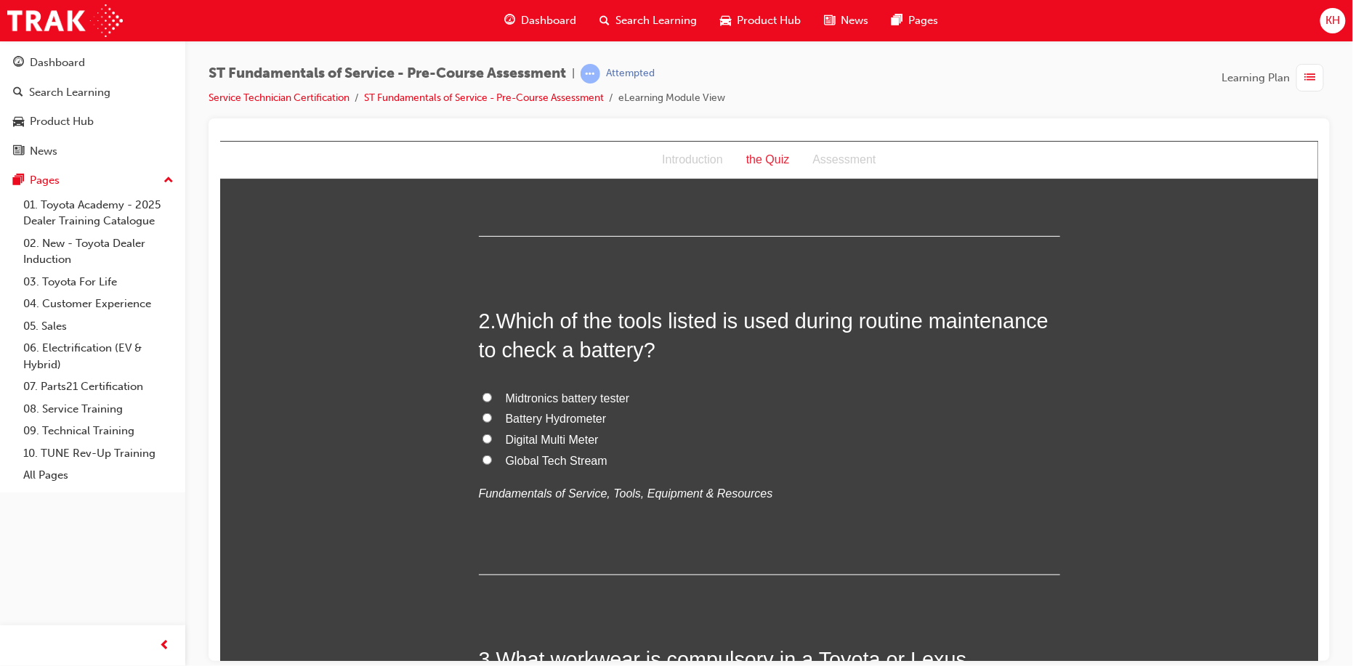
scroll to position [291, 0]
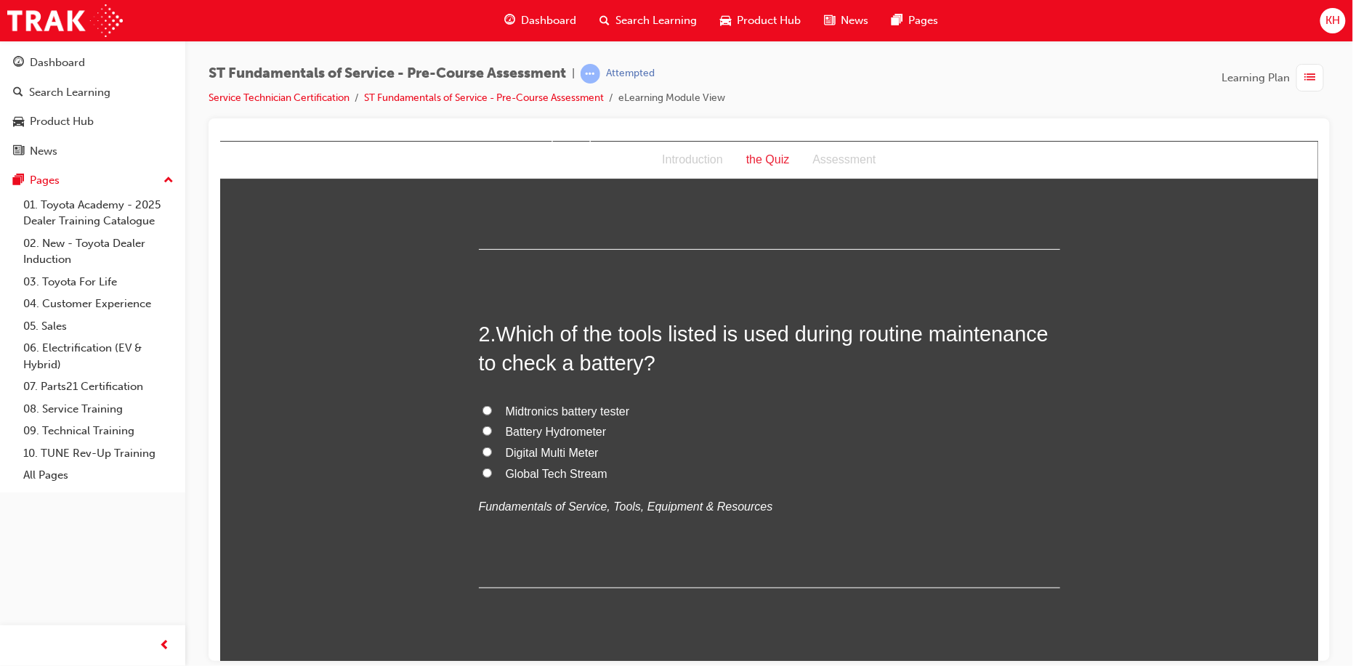
click at [482, 405] on input "Midtronics battery tester" at bounding box center [486, 409] width 9 height 9
radio input "true"
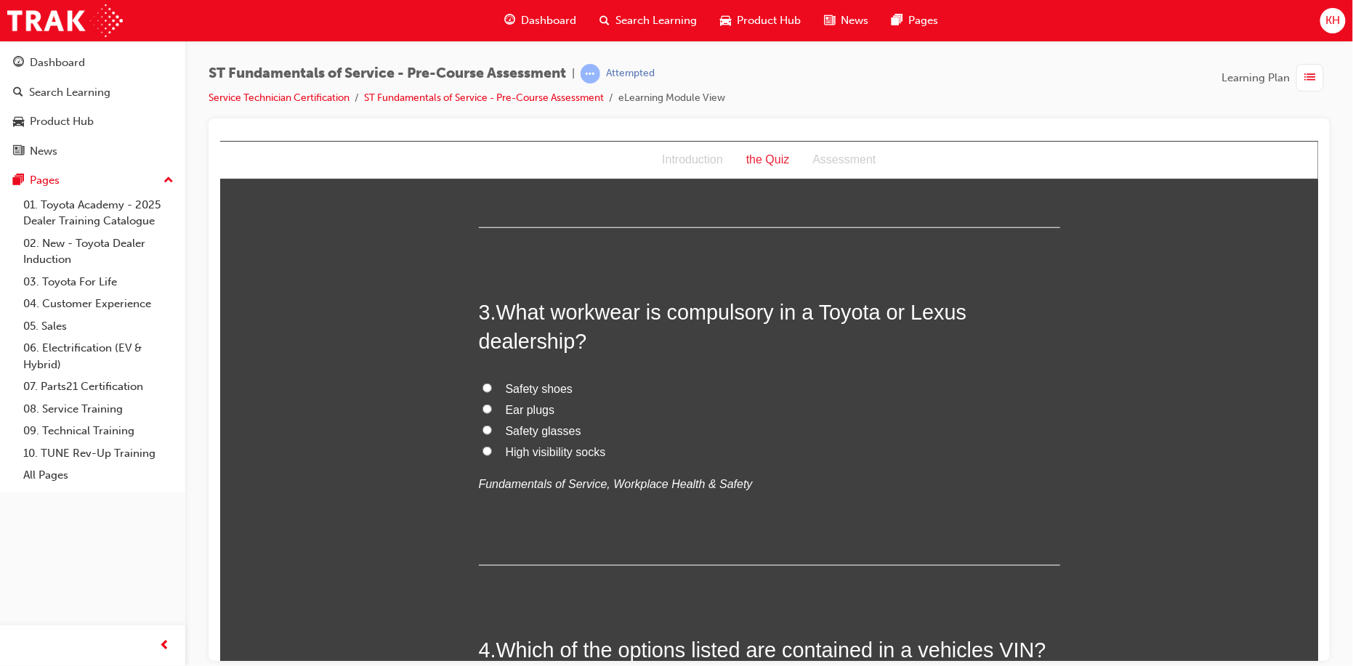
scroll to position [654, 0]
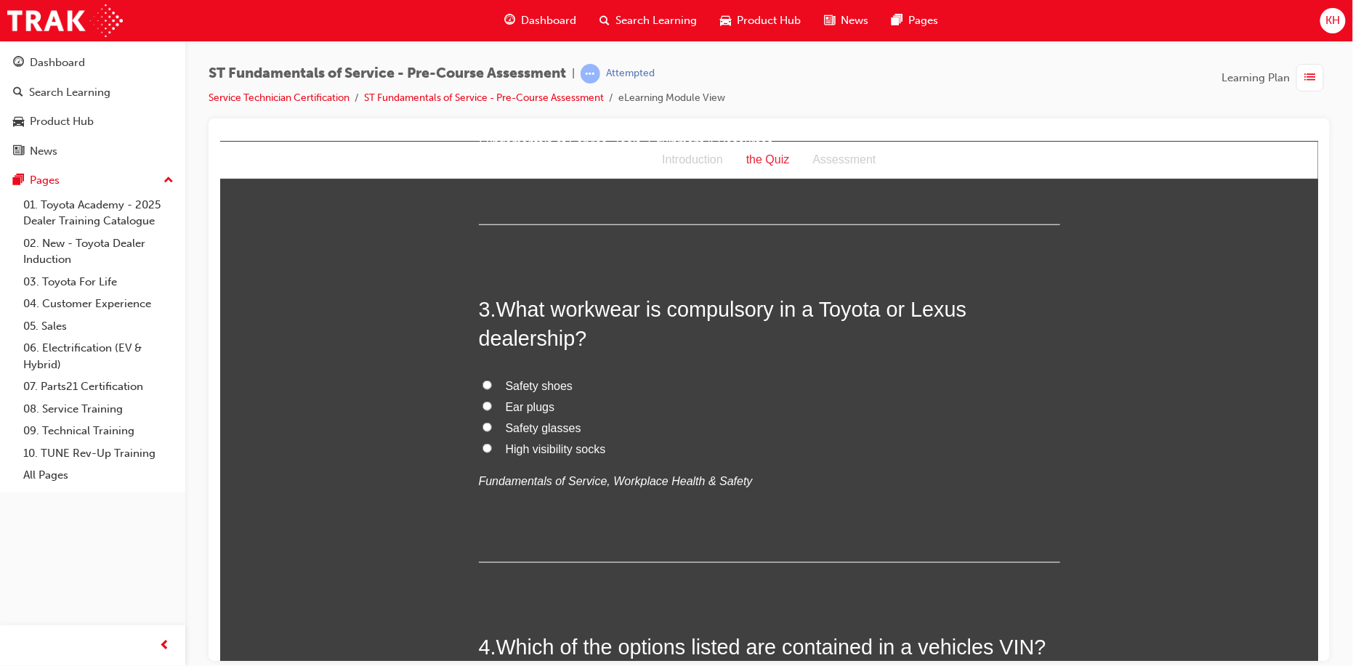
click at [482, 385] on input "Safety shoes" at bounding box center [486, 384] width 9 height 9
radio input "true"
click at [482, 427] on input "Safety glasses" at bounding box center [486, 426] width 9 height 9
radio input "true"
click at [482, 381] on input "Safety shoes" at bounding box center [486, 384] width 9 height 9
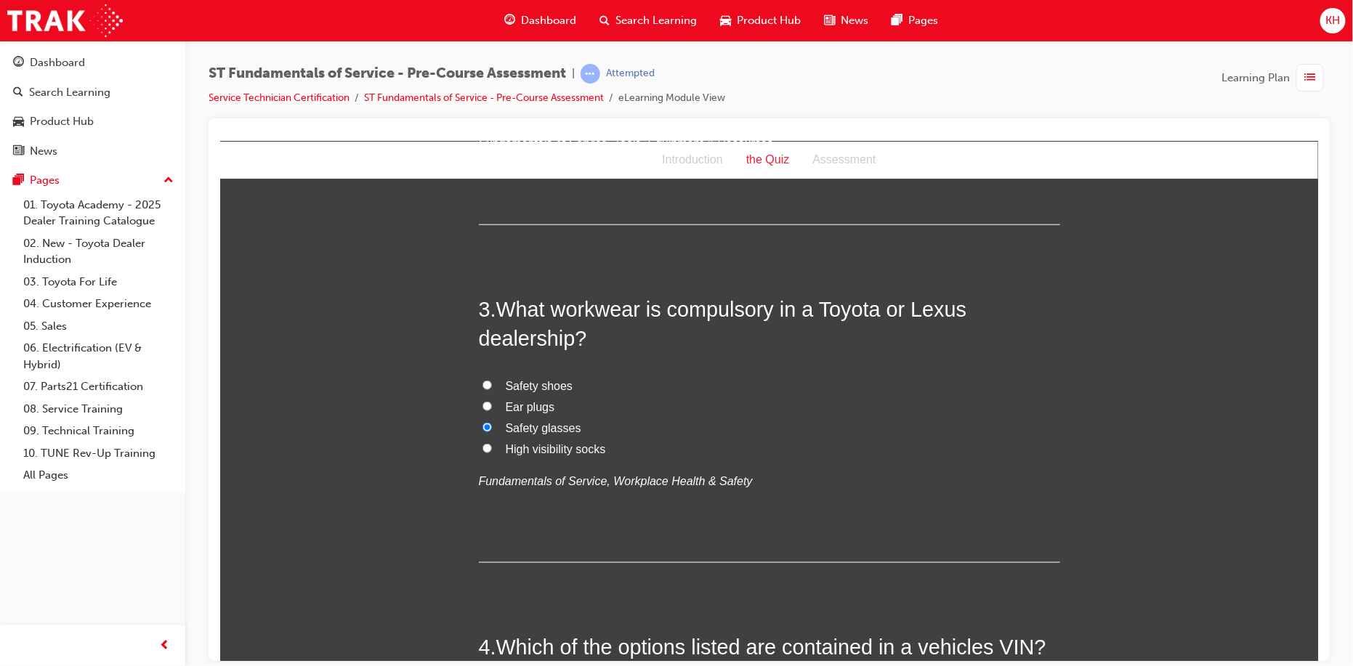
radio input "true"
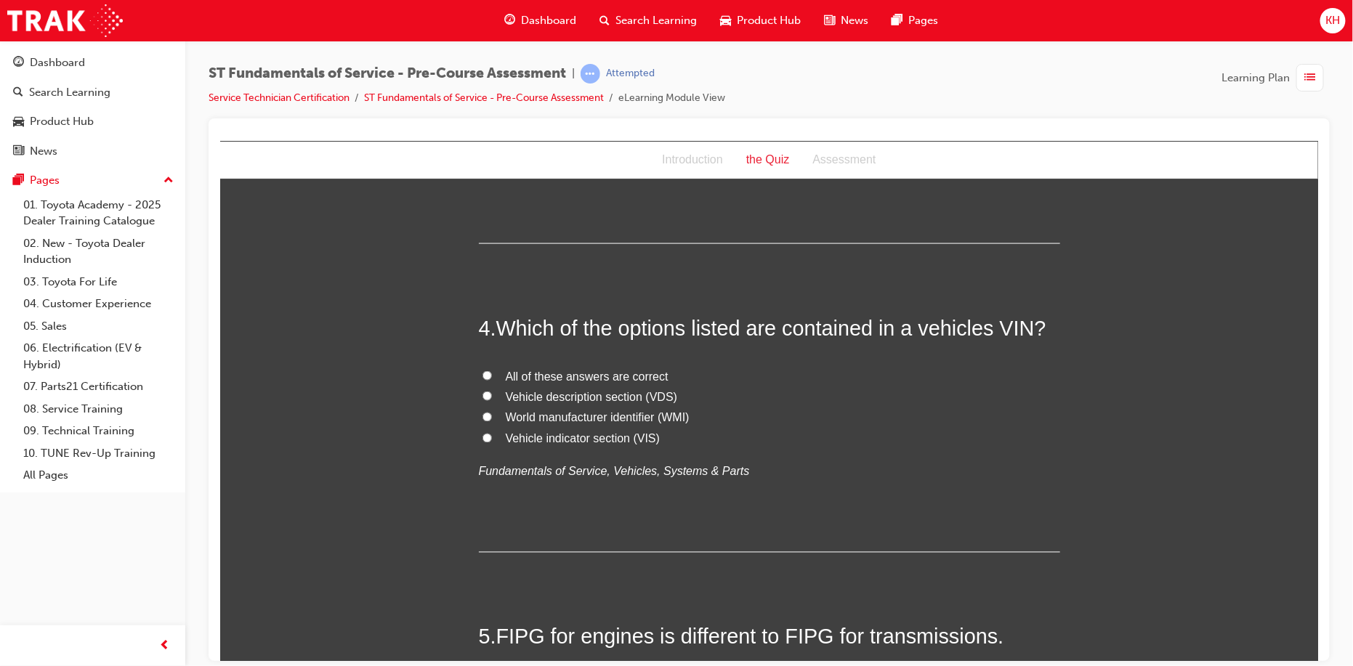
scroll to position [1017, 0]
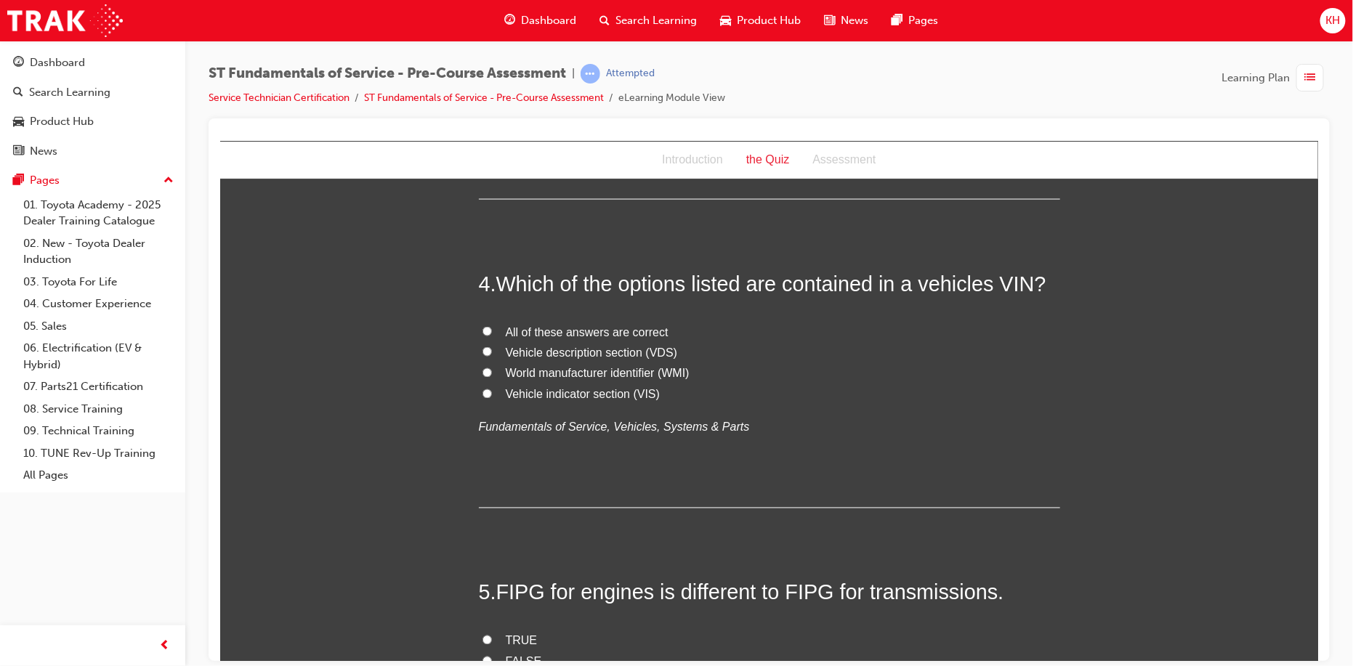
click at [482, 331] on input "All of these answers are correct" at bounding box center [486, 330] width 9 height 9
radio input "true"
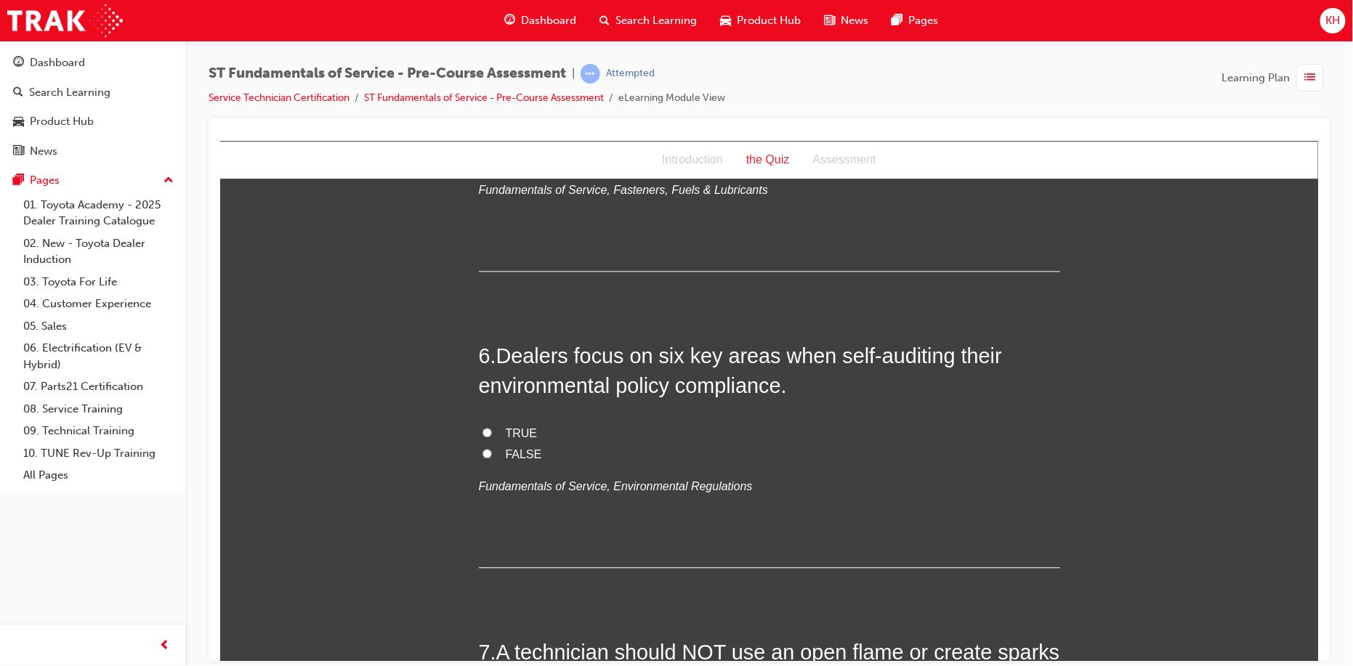
scroll to position [1526, 0]
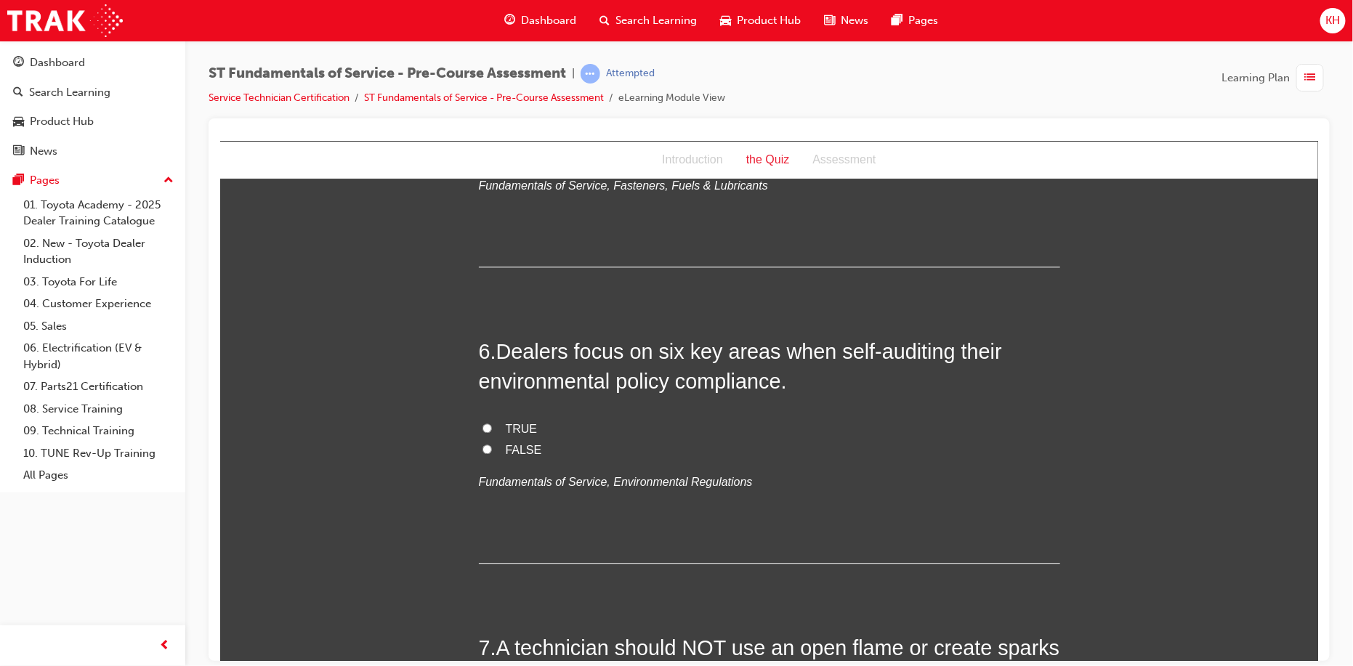
click at [482, 426] on input "TRUE" at bounding box center [486, 427] width 9 height 9
radio input "true"
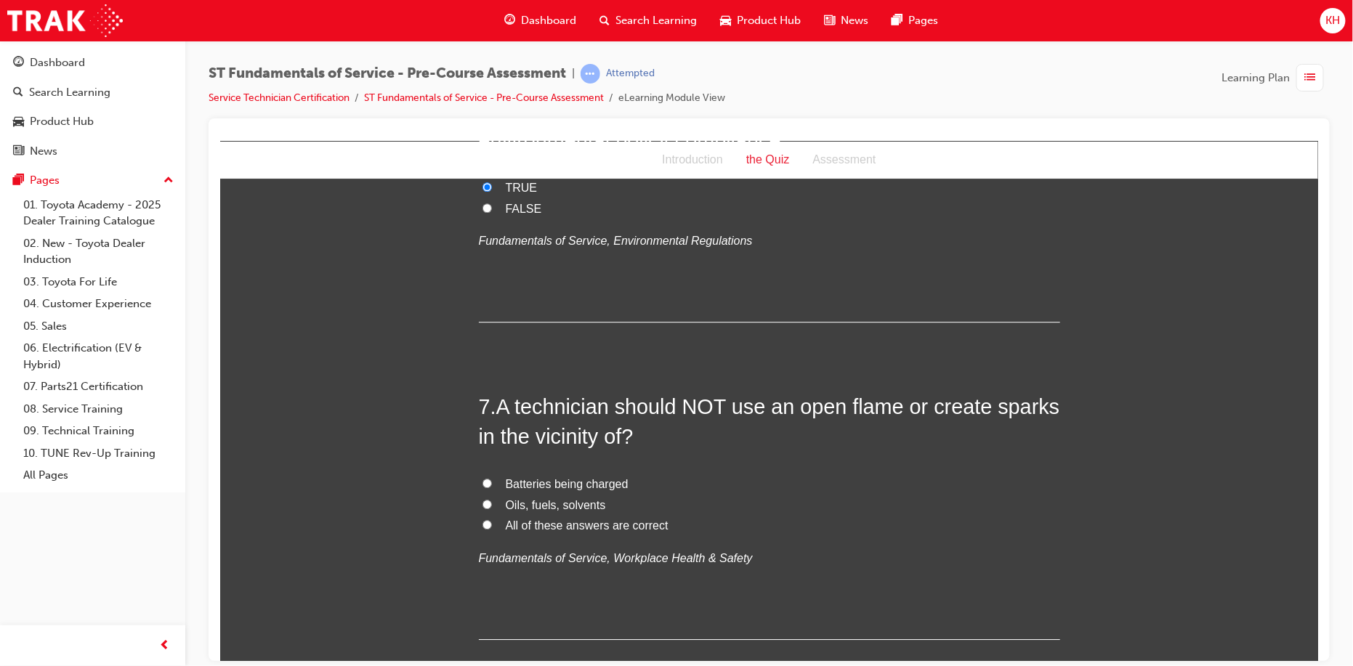
scroll to position [1816, 0]
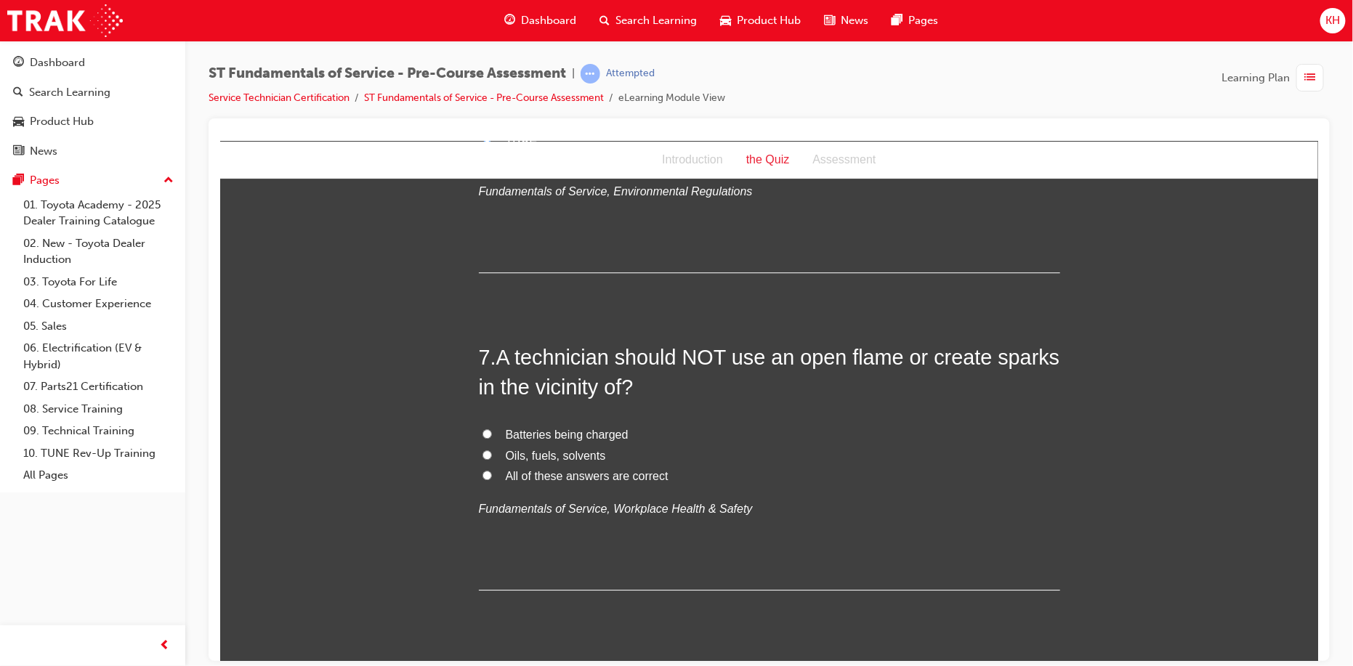
click at [482, 472] on input "All of these answers are correct" at bounding box center [486, 474] width 9 height 9
radio input "true"
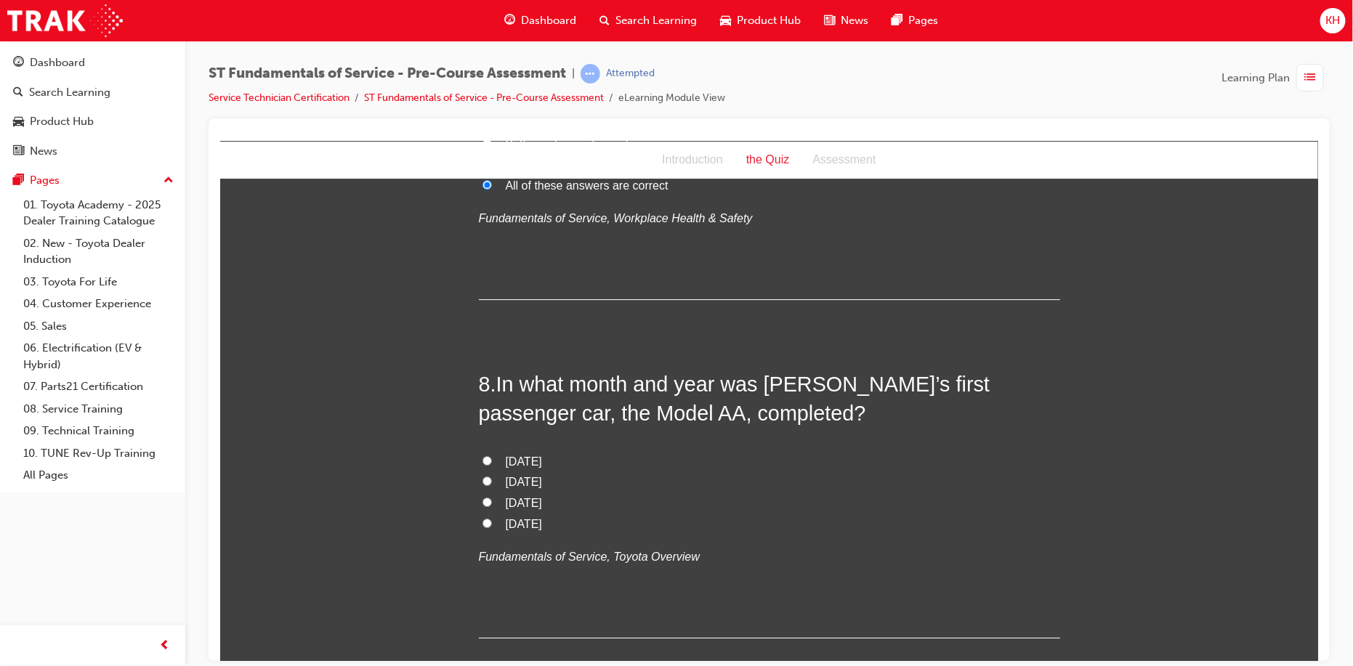
scroll to position [2180, 0]
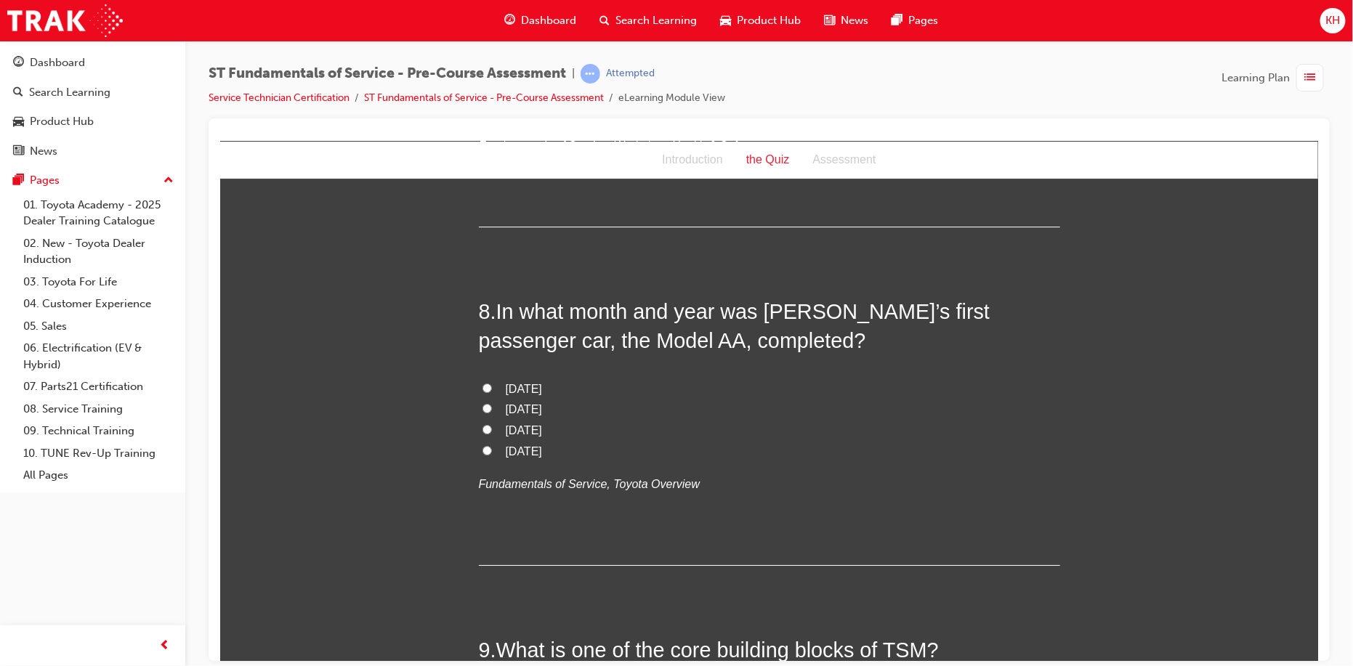
click at [492, 408] on label "April 1936" at bounding box center [768, 409] width 581 height 21
click at [491, 408] on input "April 1936" at bounding box center [486, 407] width 9 height 9
radio input "true"
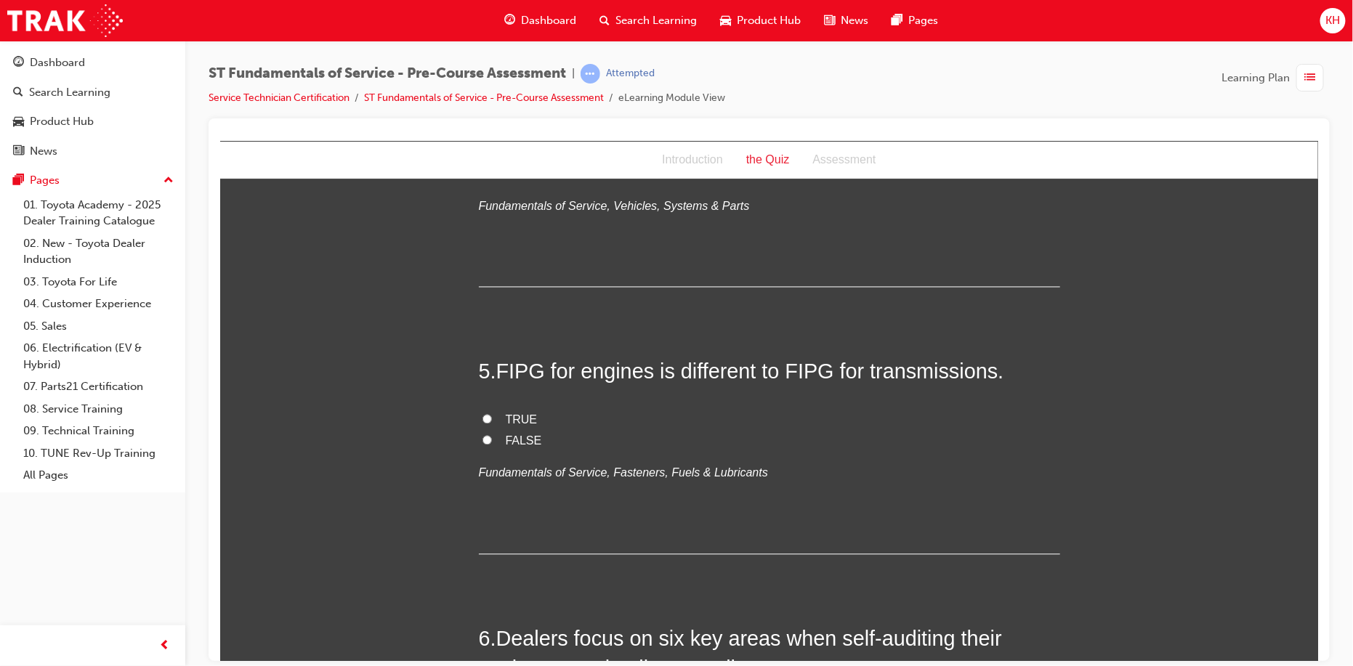
scroll to position [1235, 0]
click at [478, 420] on label "TRUE" at bounding box center [768, 423] width 581 height 21
click at [482, 420] on input "TRUE" at bounding box center [486, 421] width 9 height 9
radio input "true"
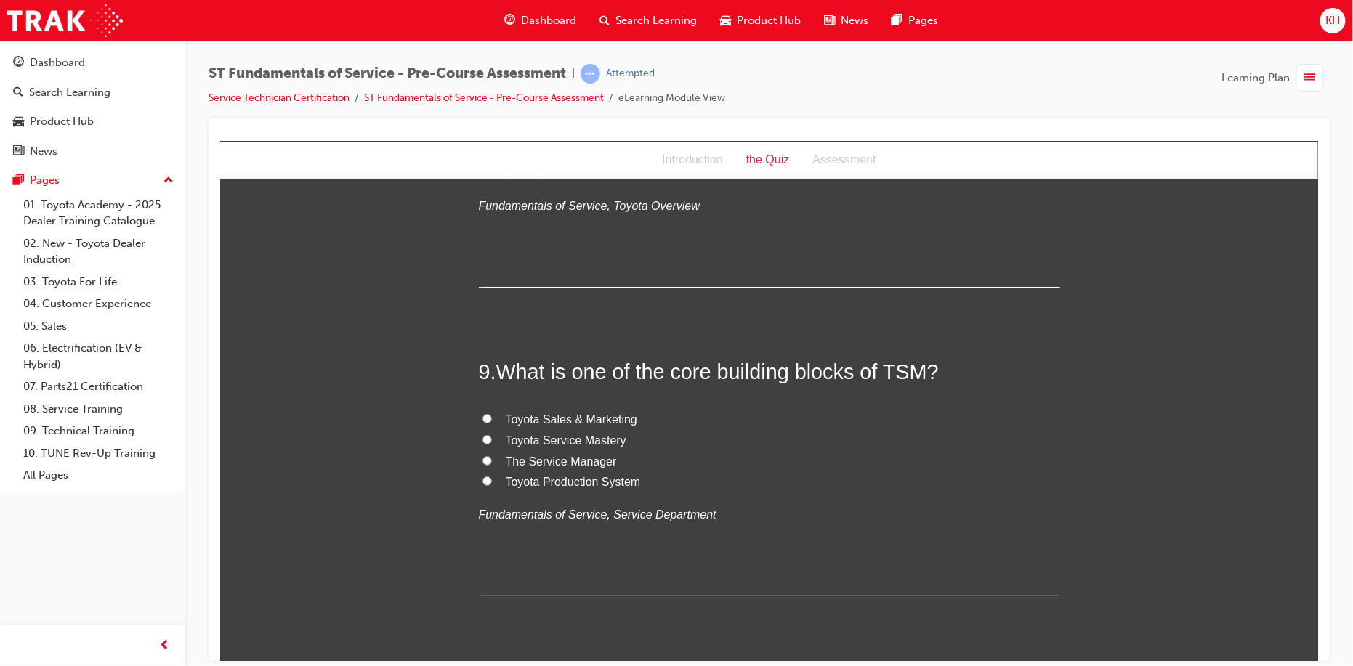
scroll to position [2470, 0]
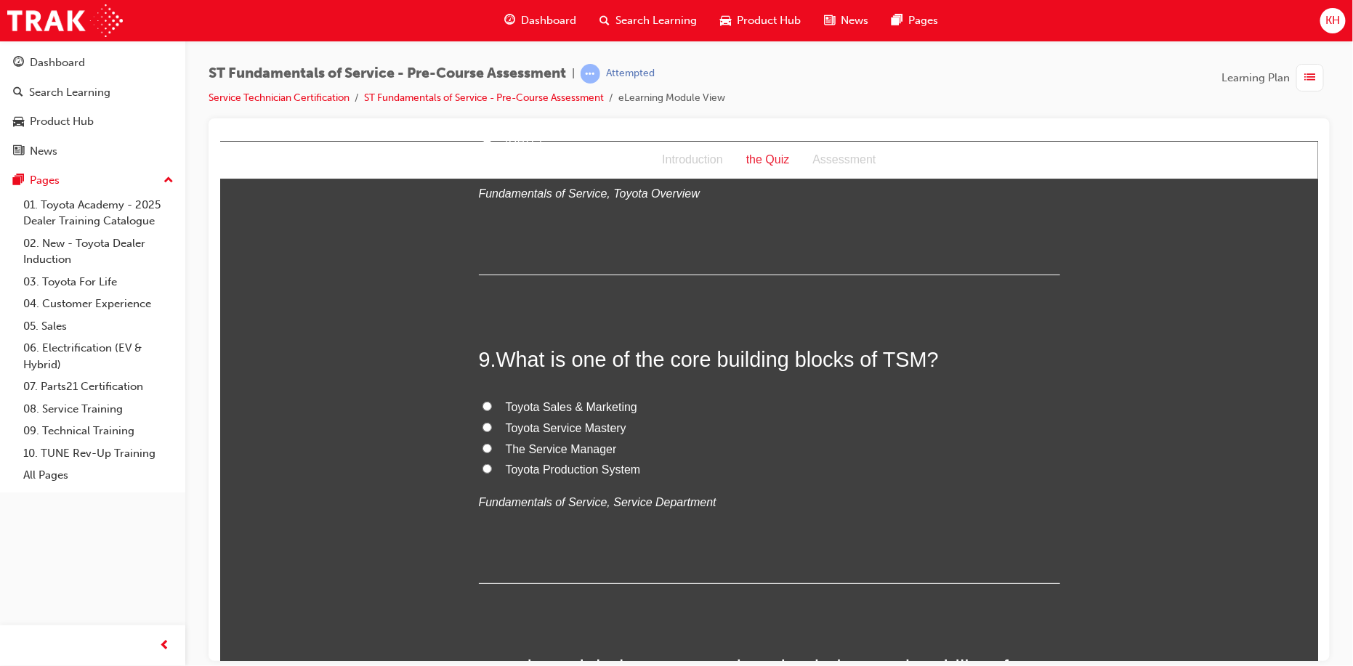
click at [482, 401] on input "Toyota Sales & Marketing" at bounding box center [486, 405] width 9 height 9
radio input "true"
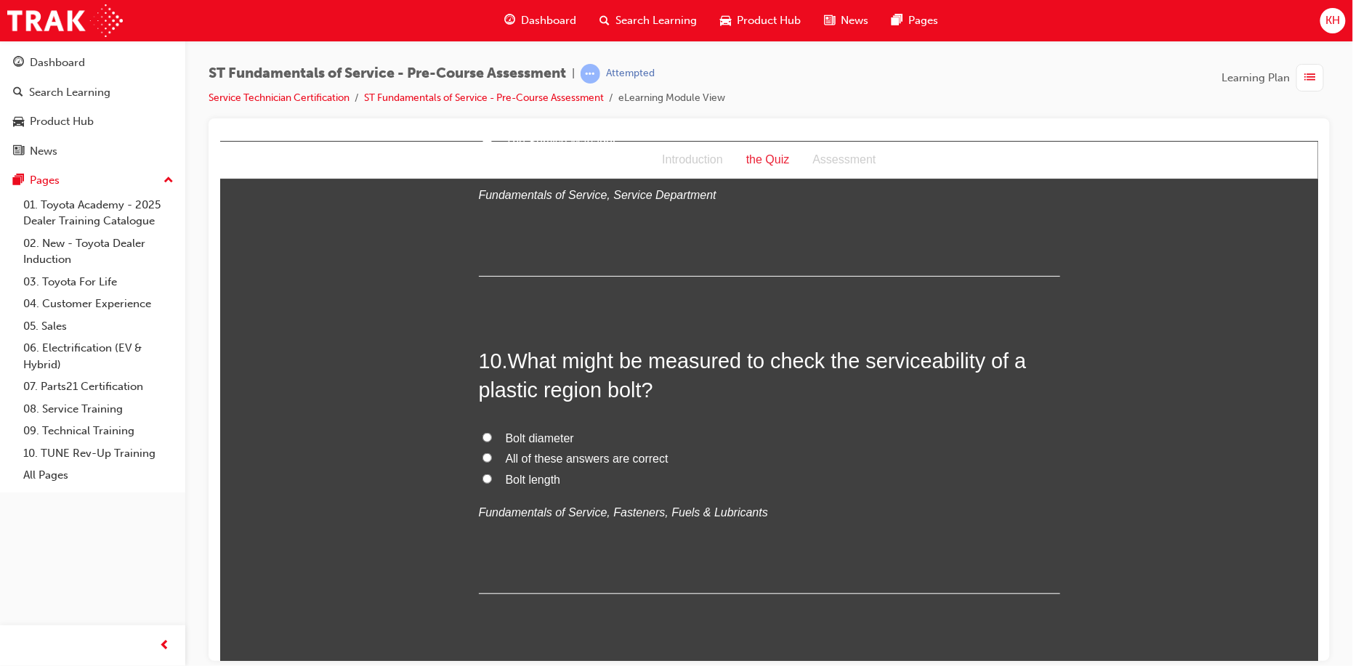
scroll to position [2818, 0]
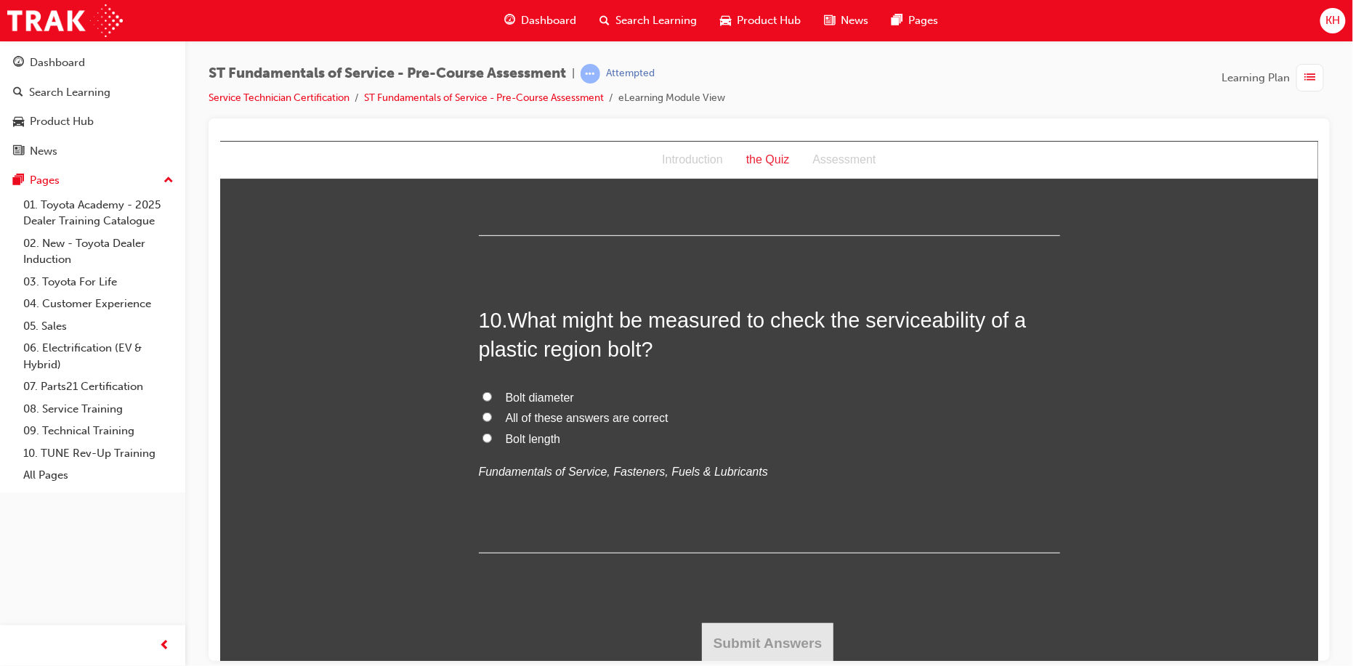
click at [482, 439] on input "Bolt length" at bounding box center [486, 437] width 9 height 9
radio input "true"
click at [482, 412] on input "All of these answers are correct" at bounding box center [486, 416] width 9 height 9
radio input "true"
click at [743, 623] on button "Submit Answers" at bounding box center [767, 643] width 132 height 41
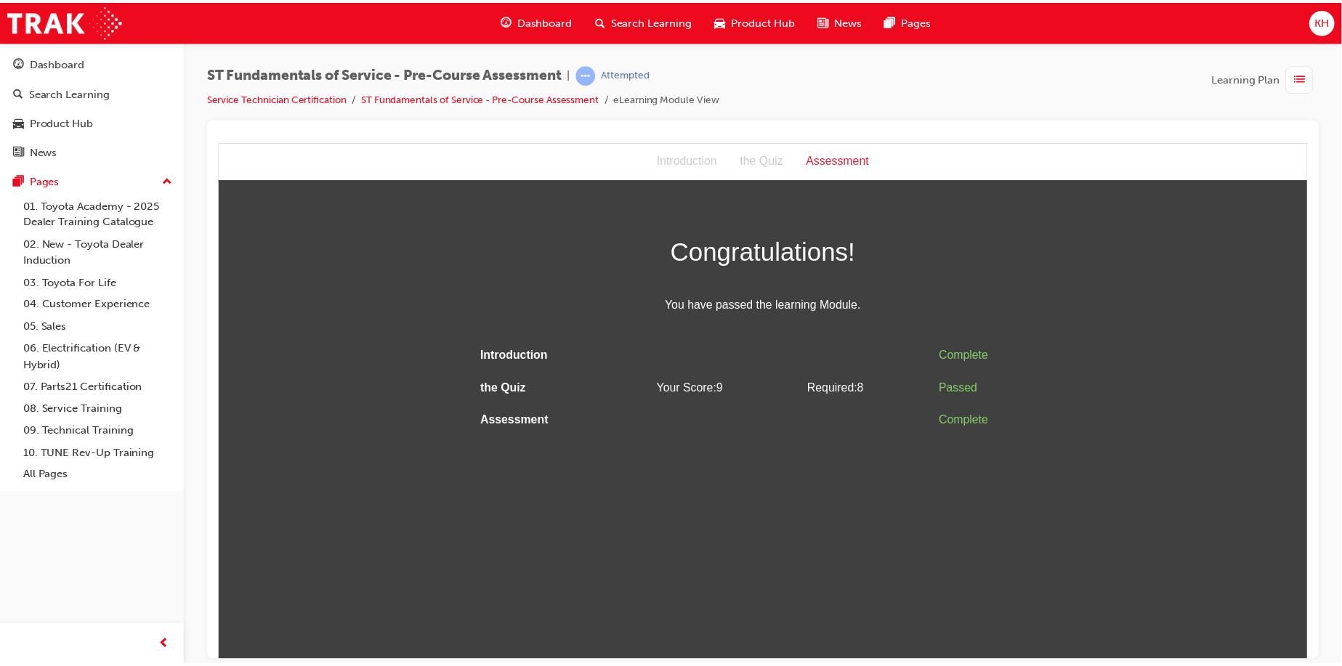
scroll to position [0, 0]
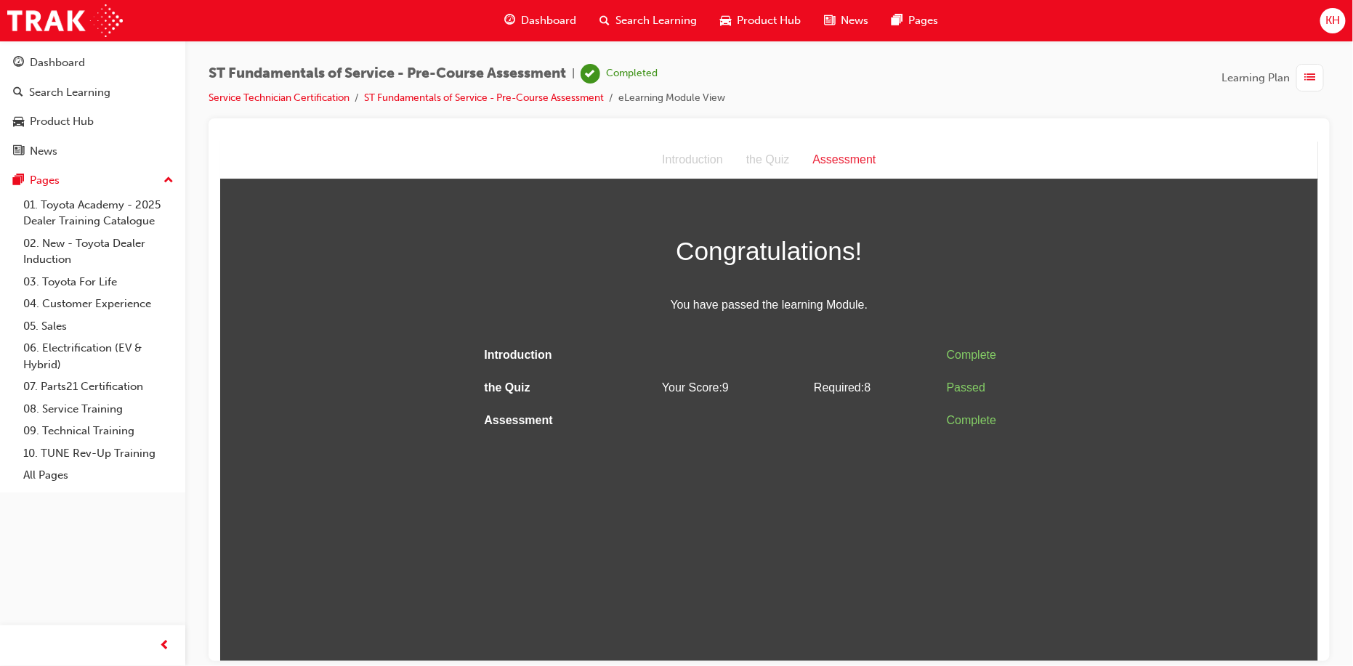
click at [522, 19] on span "Dashboard" at bounding box center [549, 20] width 55 height 17
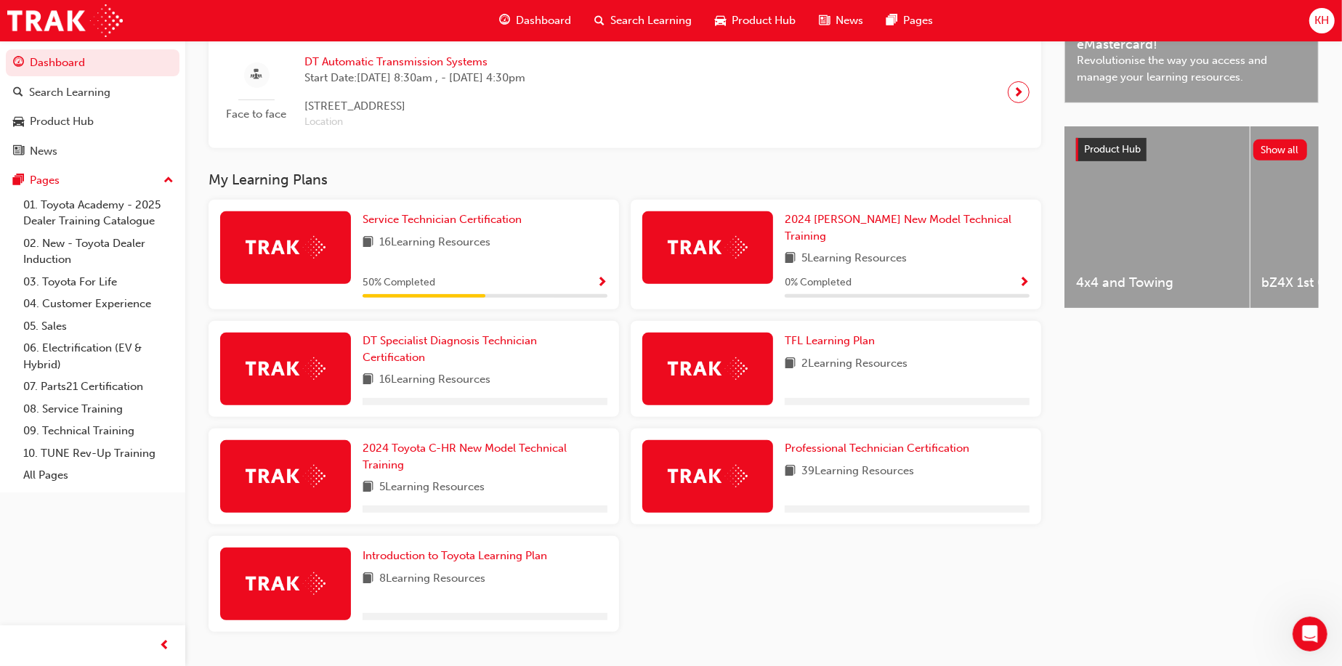
scroll to position [514, 0]
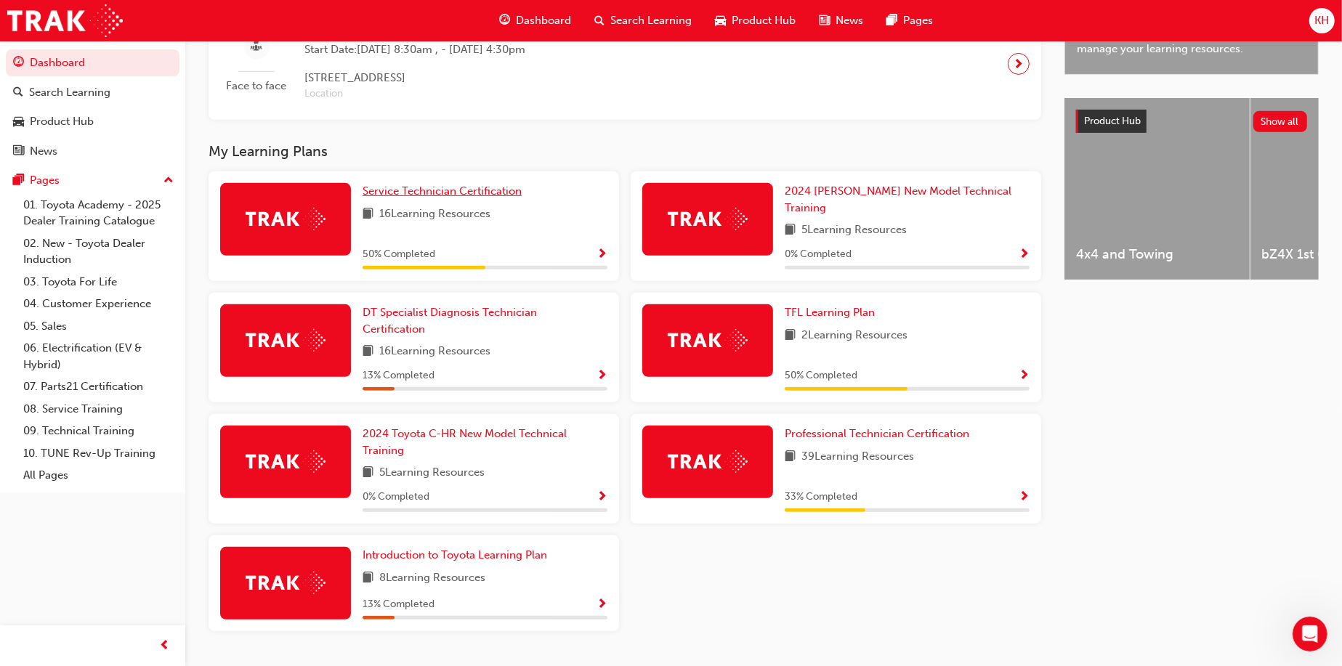
click at [422, 198] on span "Service Technician Certification" at bounding box center [442, 191] width 159 height 13
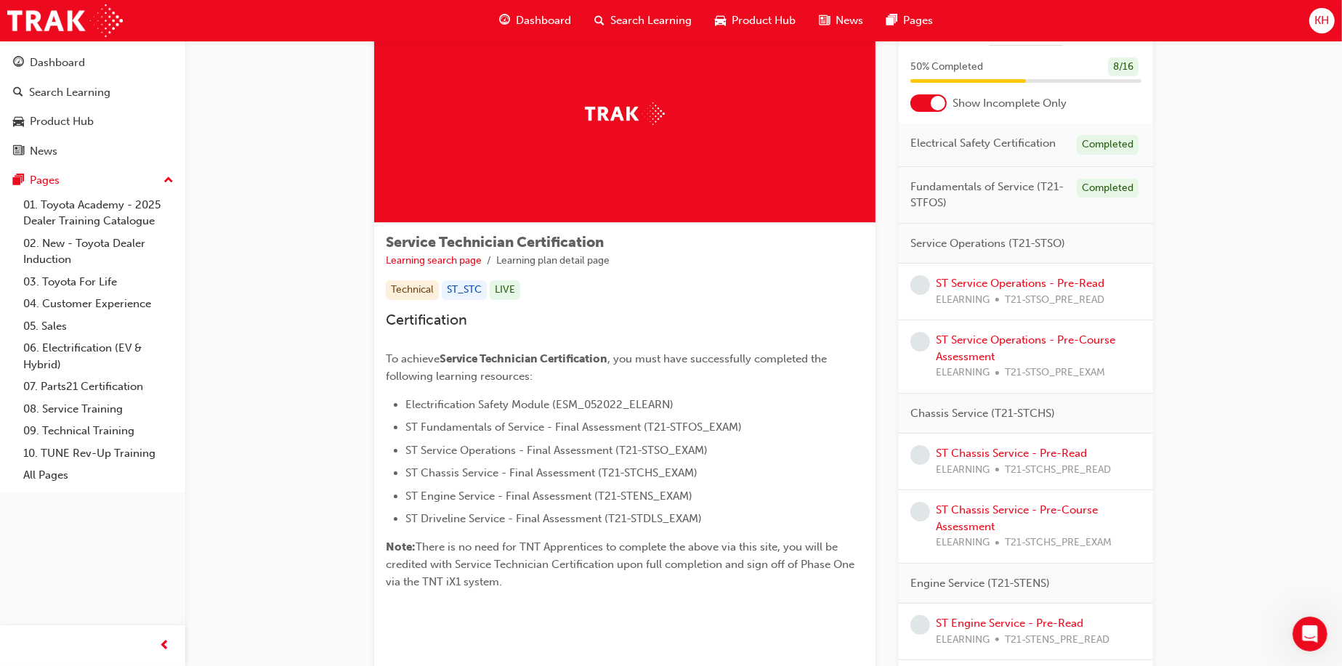
scroll to position [47, 0]
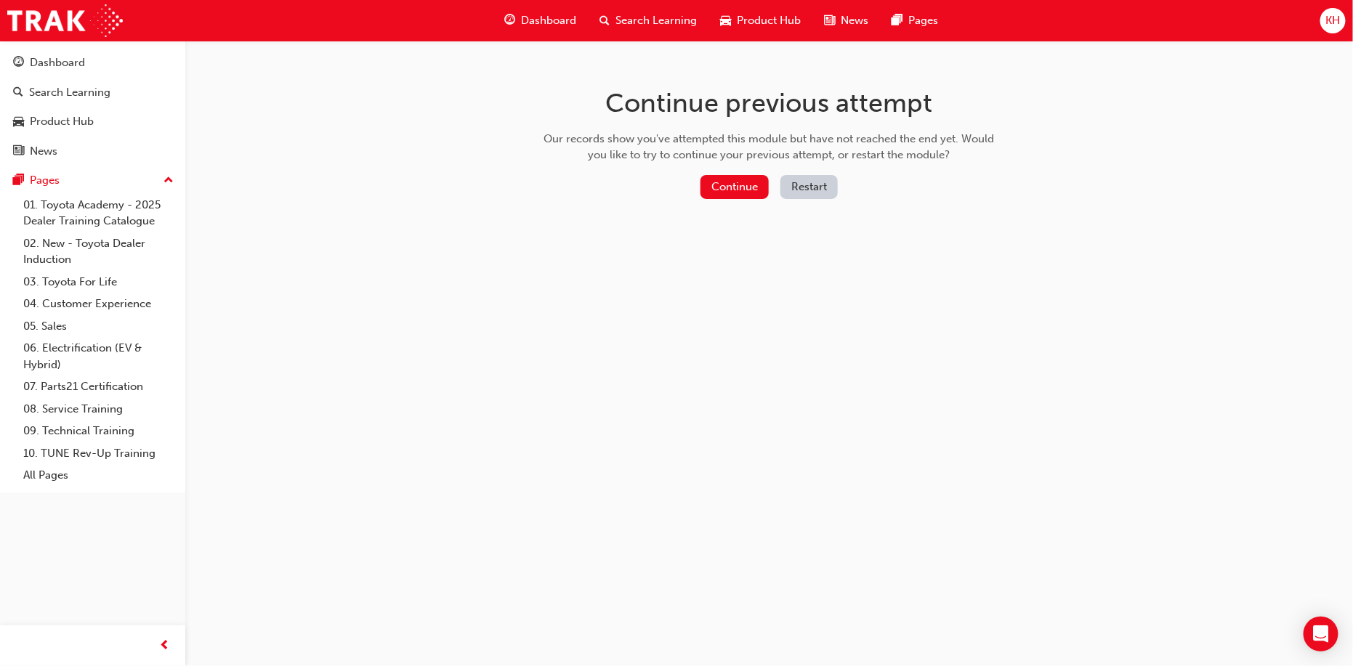
click at [537, 12] on span "Dashboard" at bounding box center [549, 20] width 55 height 17
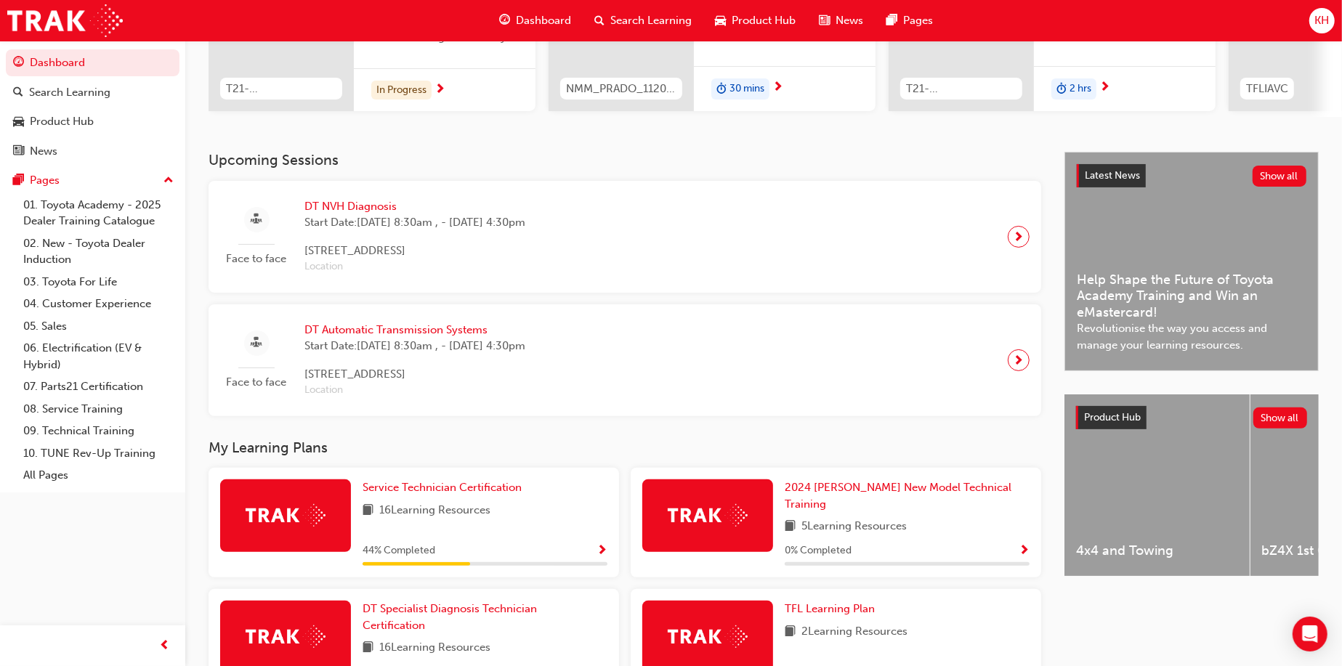
scroll to position [509, 0]
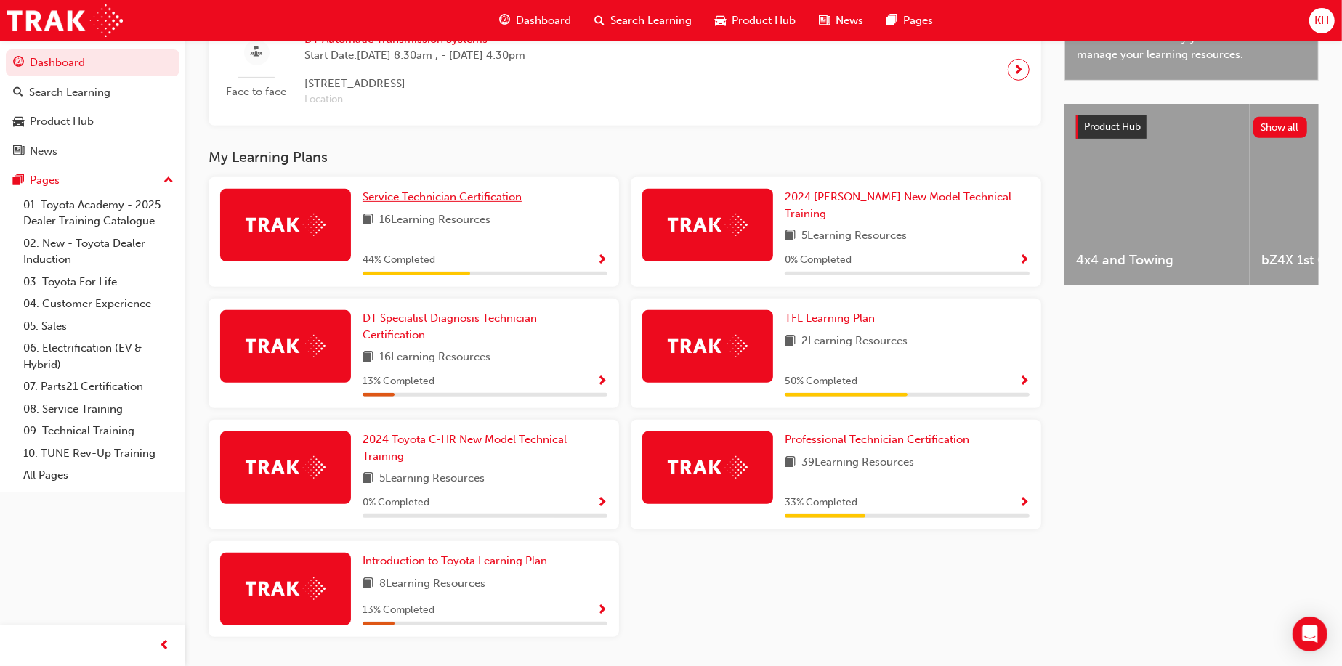
click at [384, 203] on span "Service Technician Certification" at bounding box center [442, 196] width 159 height 13
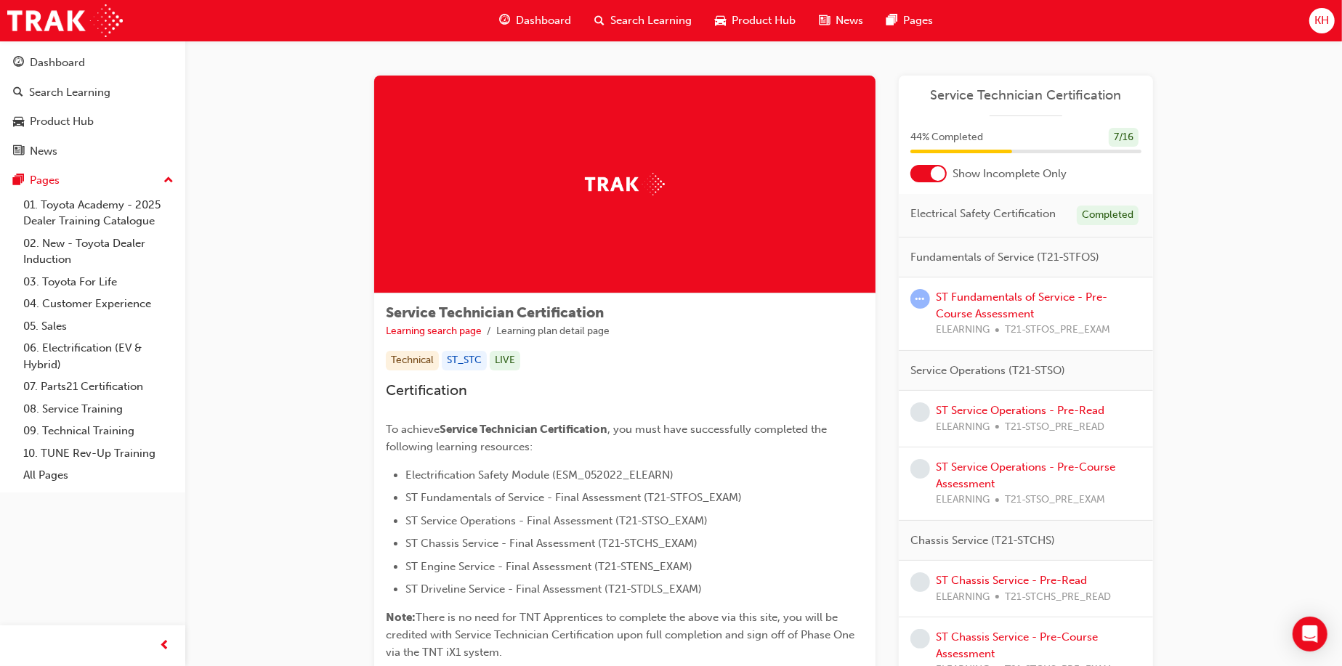
click at [935, 179] on div at bounding box center [938, 173] width 15 height 15
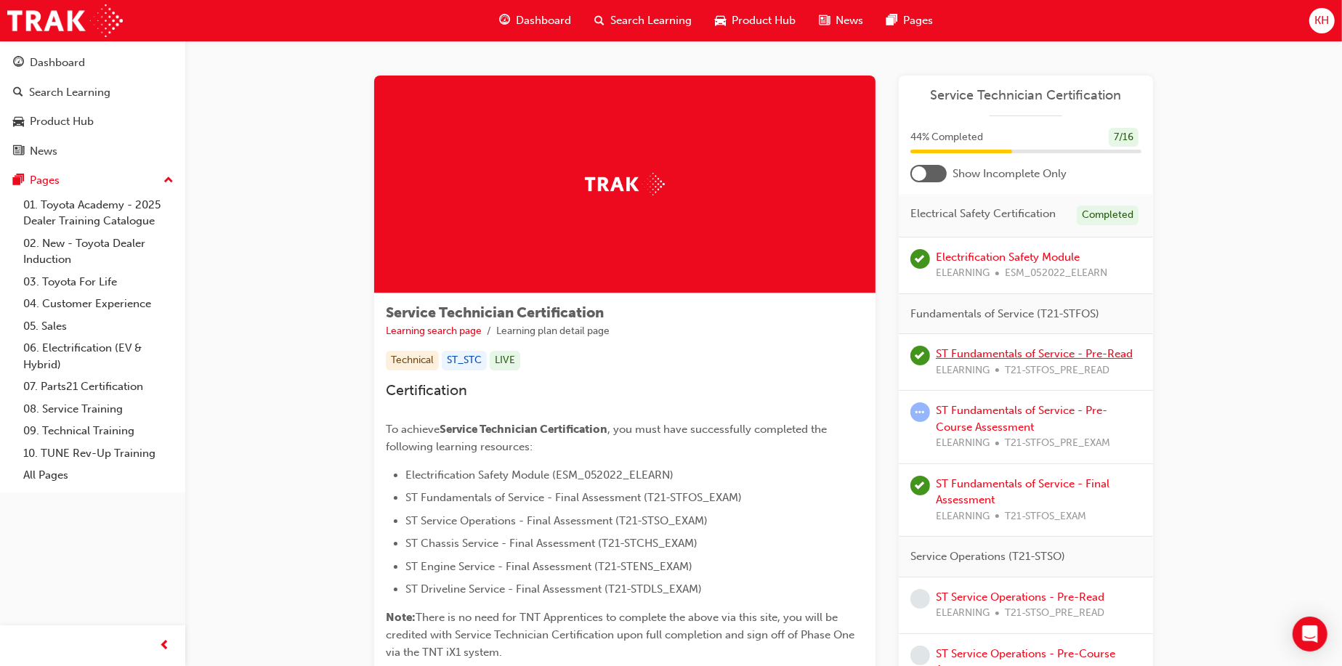
click at [990, 353] on link "ST Fundamentals of Service - Pre-Read" at bounding box center [1034, 353] width 197 height 13
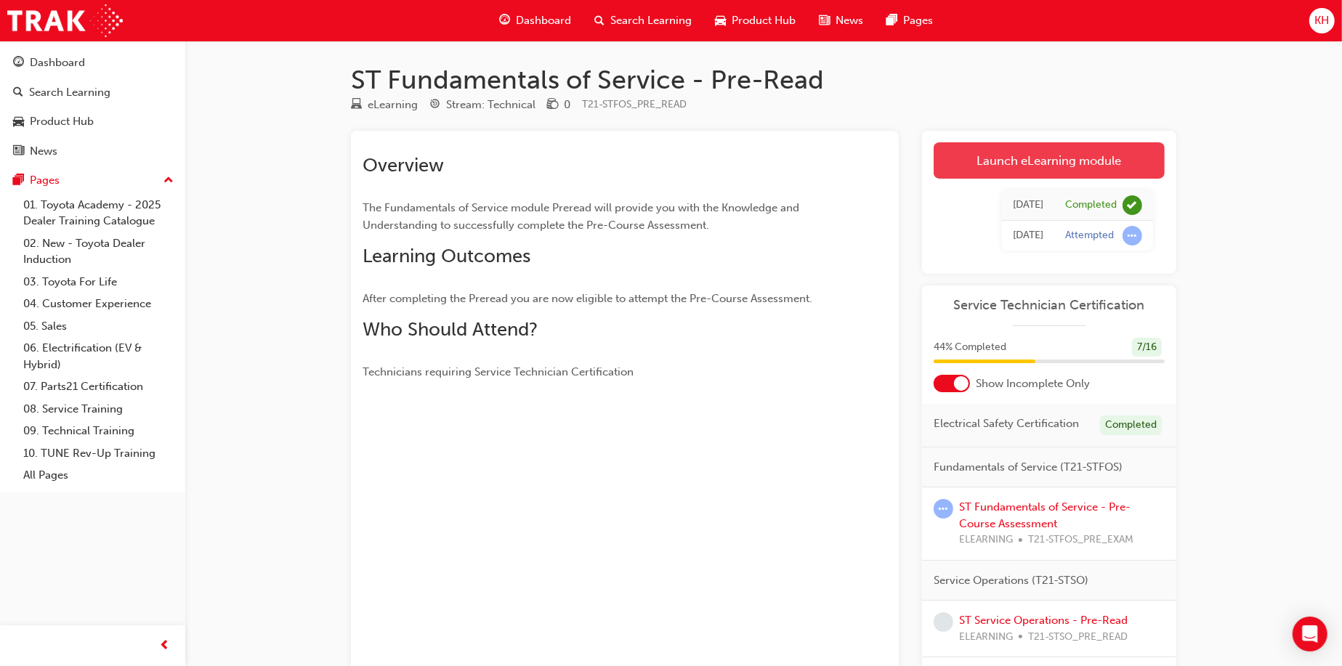
click at [984, 164] on link "Launch eLearning module" at bounding box center [1049, 160] width 231 height 36
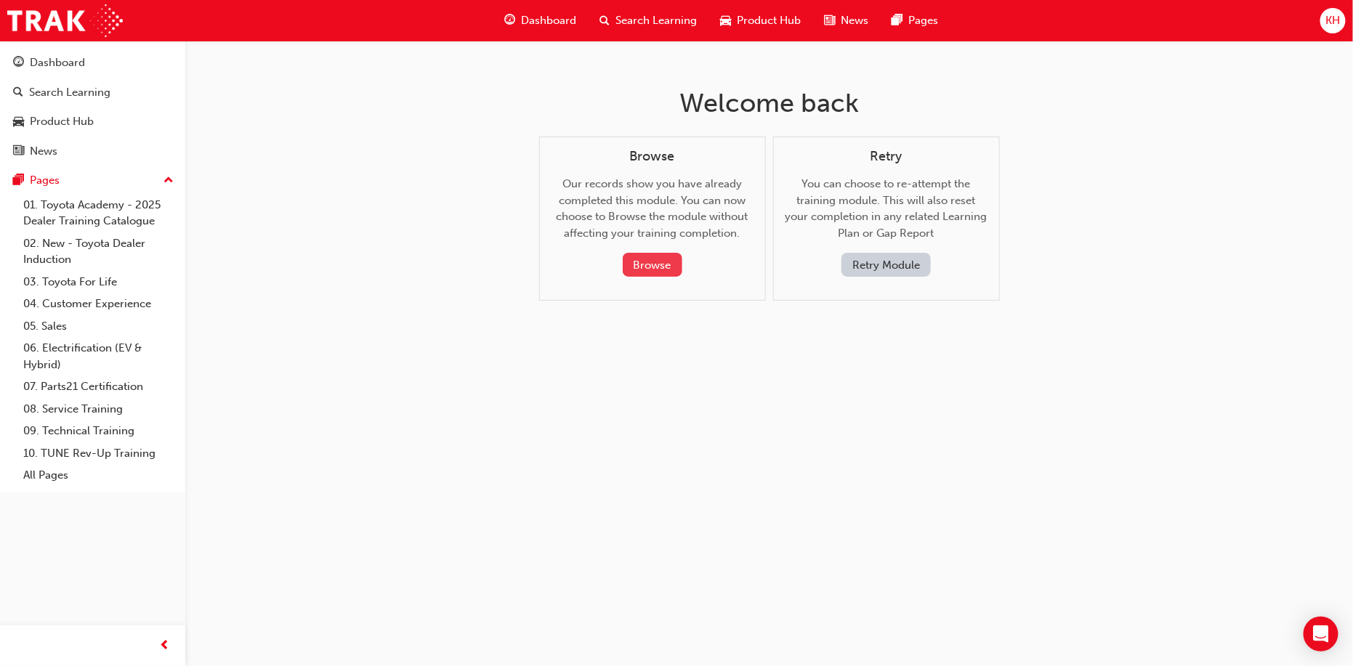
click at [651, 270] on button "Browse" at bounding box center [653, 265] width 60 height 24
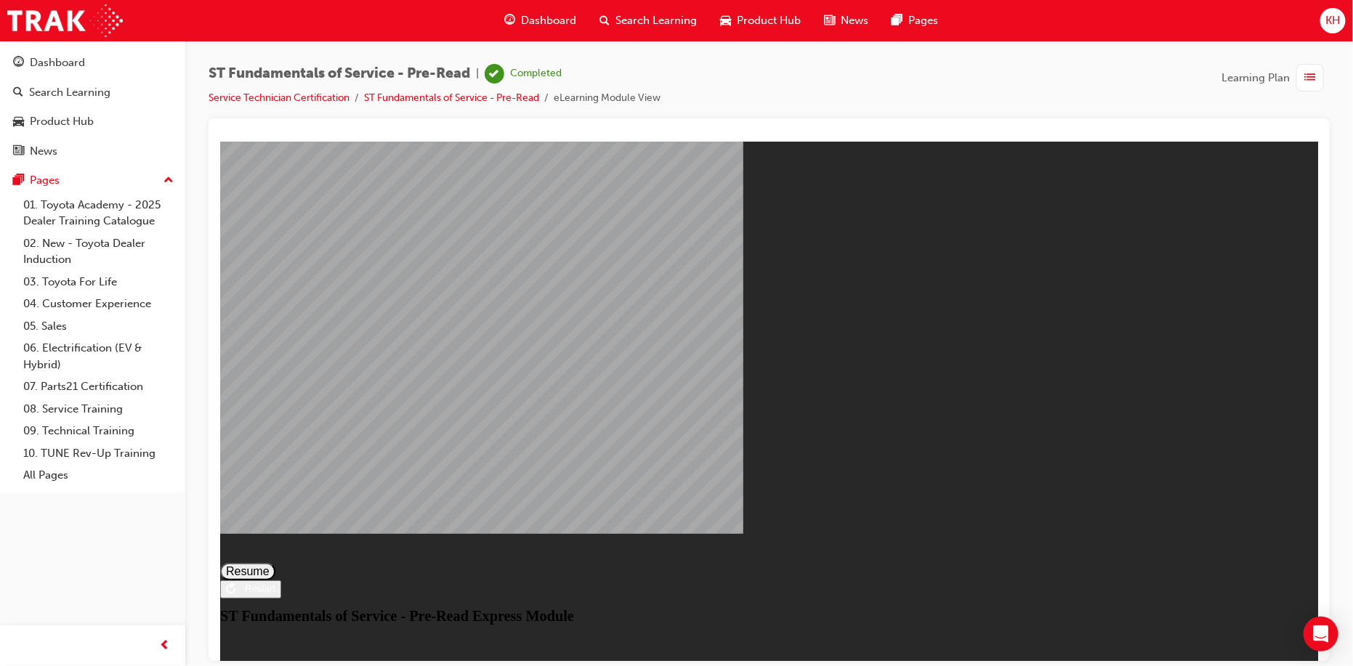
click at [275, 562] on button "Resume" at bounding box center [246, 570] width 55 height 17
